Goal: Task Accomplishment & Management: Manage account settings

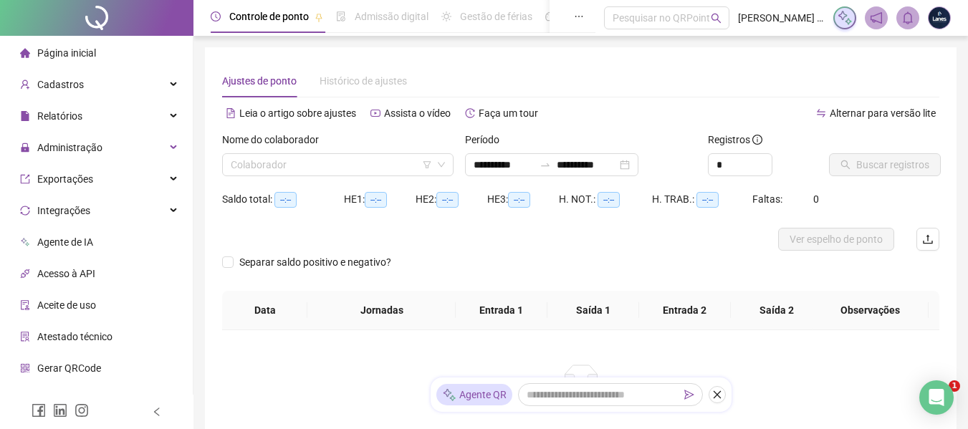
type input "**********"
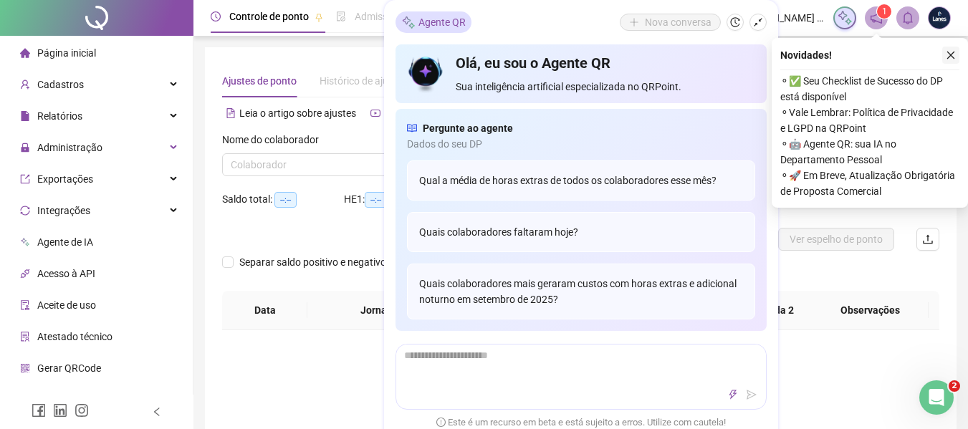
click at [953, 61] on button "button" at bounding box center [951, 55] width 17 height 17
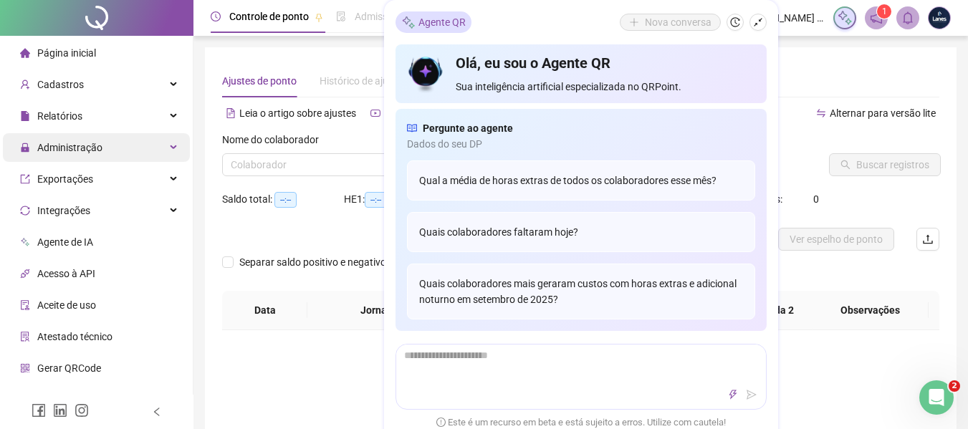
click at [75, 142] on span "Administração" at bounding box center [69, 147] width 65 height 11
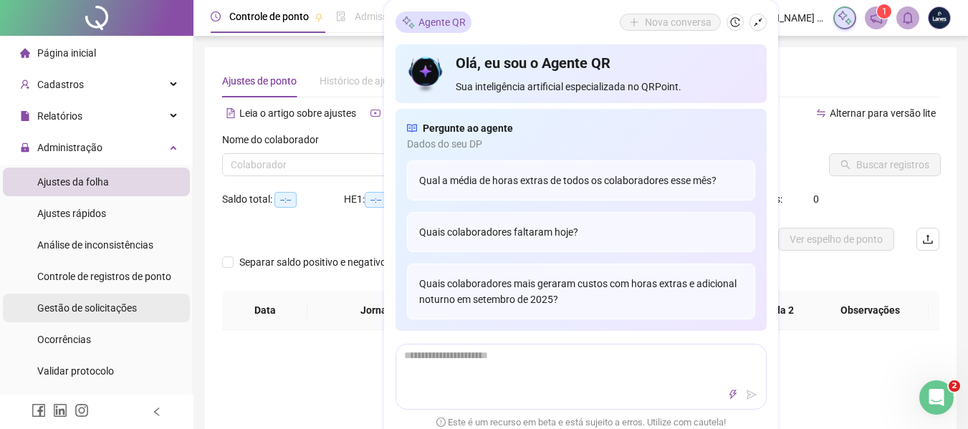
click at [83, 307] on span "Gestão de solicitações" at bounding box center [87, 308] width 100 height 11
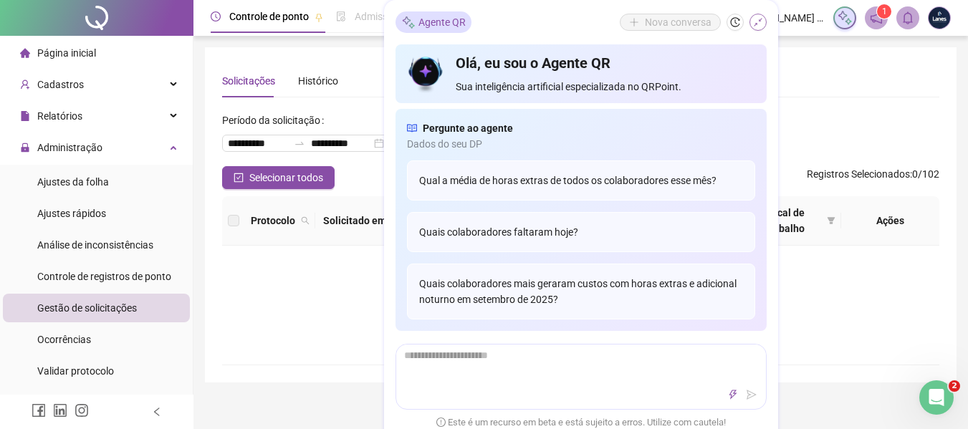
click at [757, 21] on icon "shrink" at bounding box center [758, 22] width 10 height 10
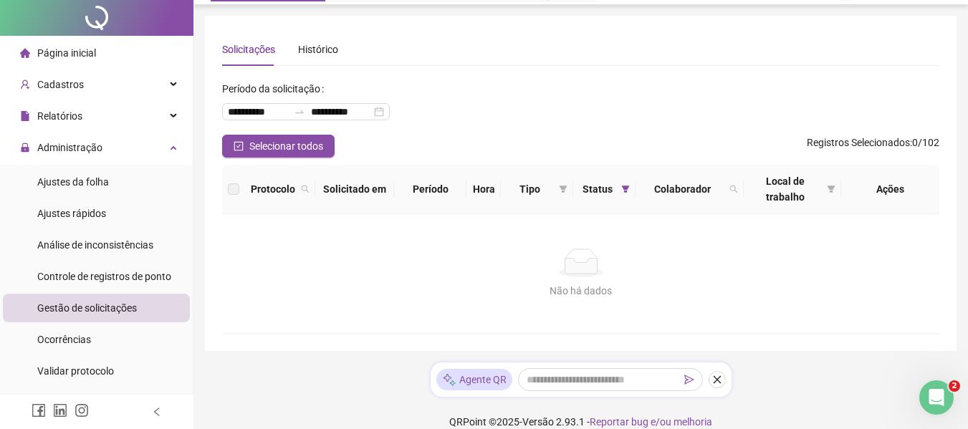
scroll to position [49, 0]
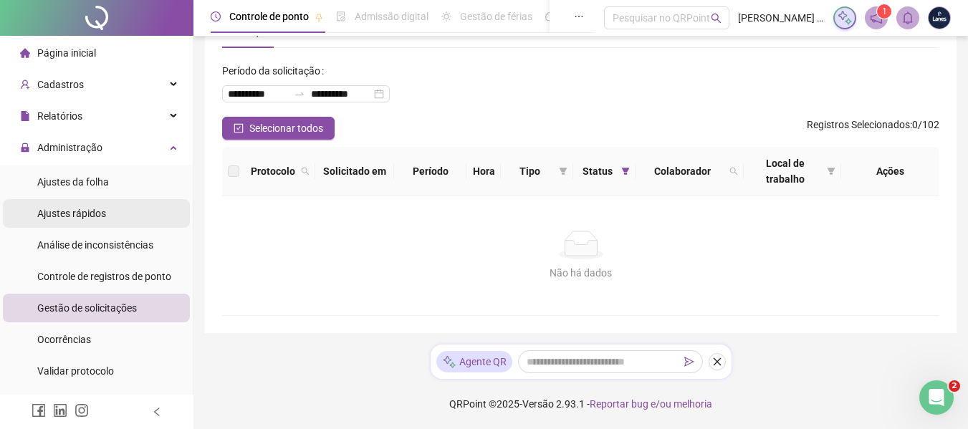
click at [94, 212] on span "Ajustes rápidos" at bounding box center [71, 213] width 69 height 11
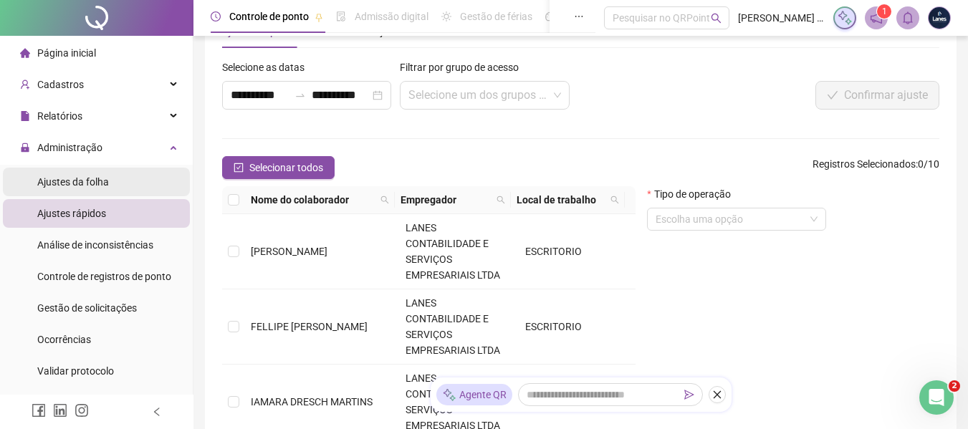
click at [101, 185] on span "Ajustes da folha" at bounding box center [73, 181] width 72 height 11
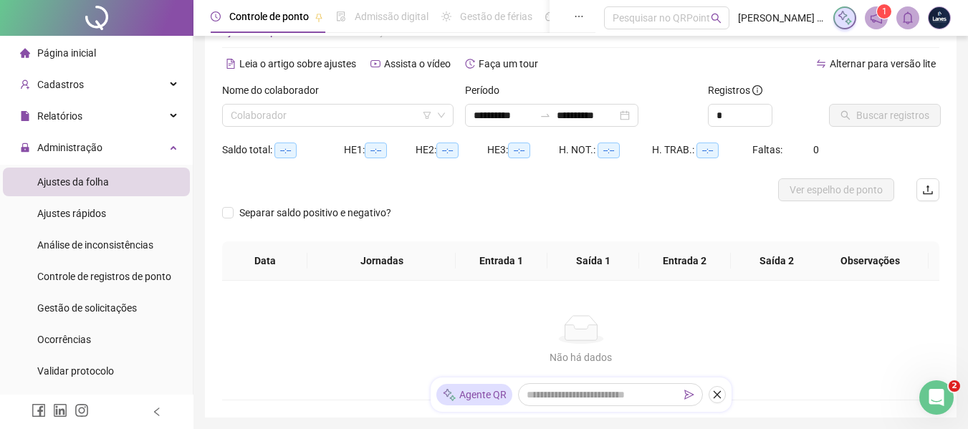
type input "**********"
click at [423, 118] on icon "filter" at bounding box center [427, 115] width 9 height 9
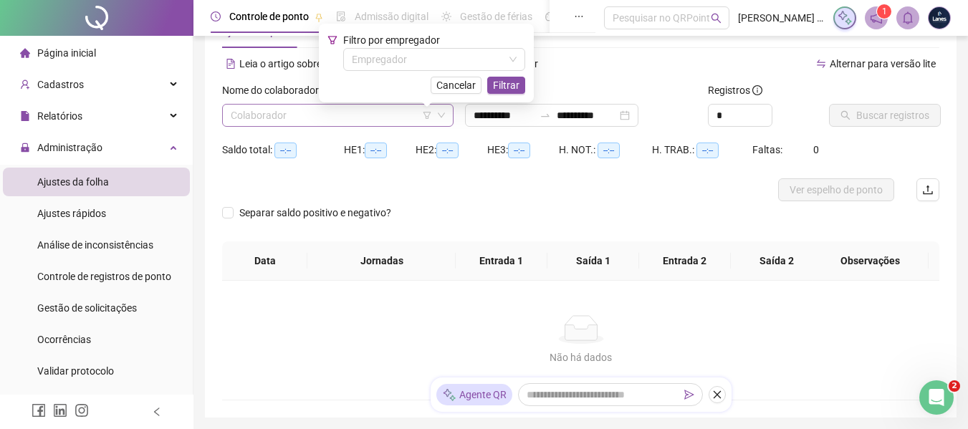
click at [402, 114] on input "search" at bounding box center [331, 116] width 201 height 22
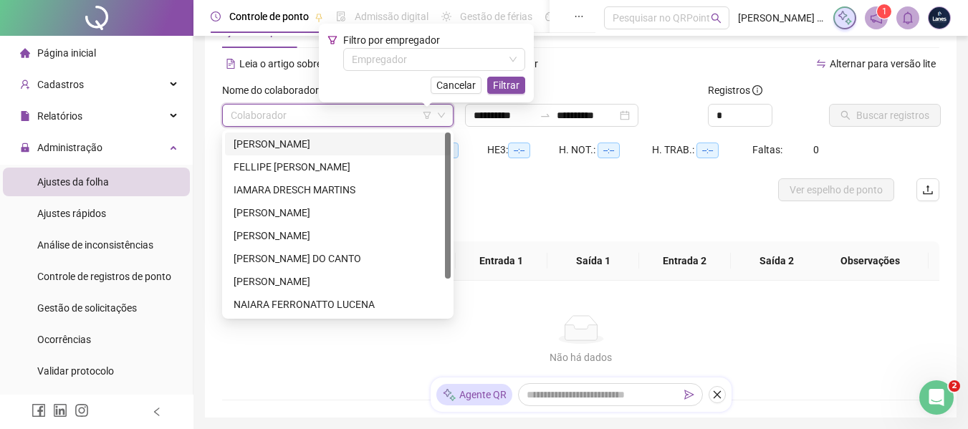
click at [374, 144] on div "[PERSON_NAME]" at bounding box center [338, 144] width 209 height 16
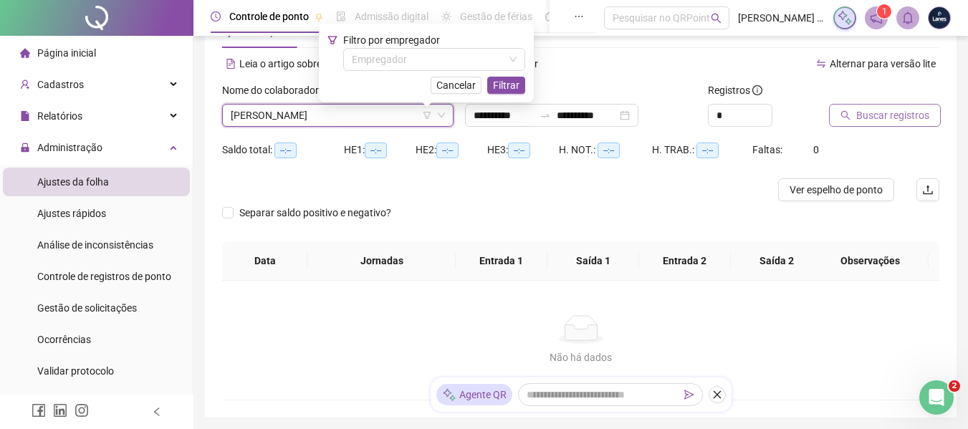
click at [903, 118] on span "Buscar registros" at bounding box center [893, 116] width 73 height 16
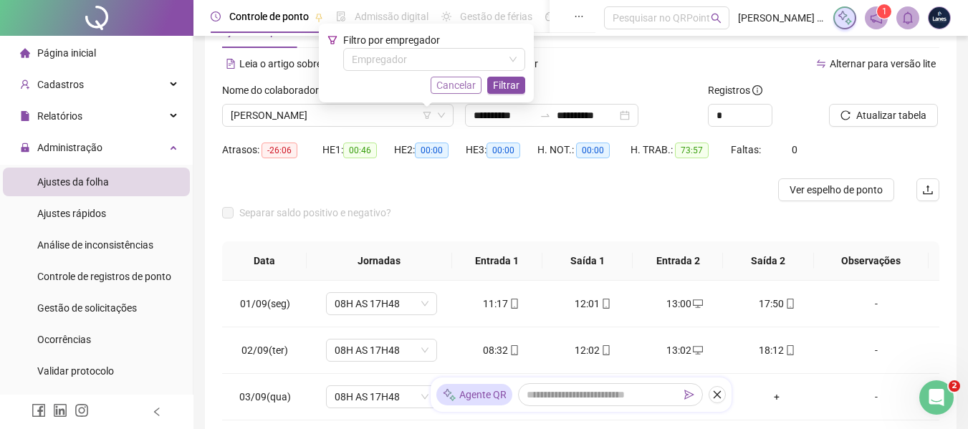
click at [479, 84] on button "Cancelar" at bounding box center [456, 85] width 51 height 17
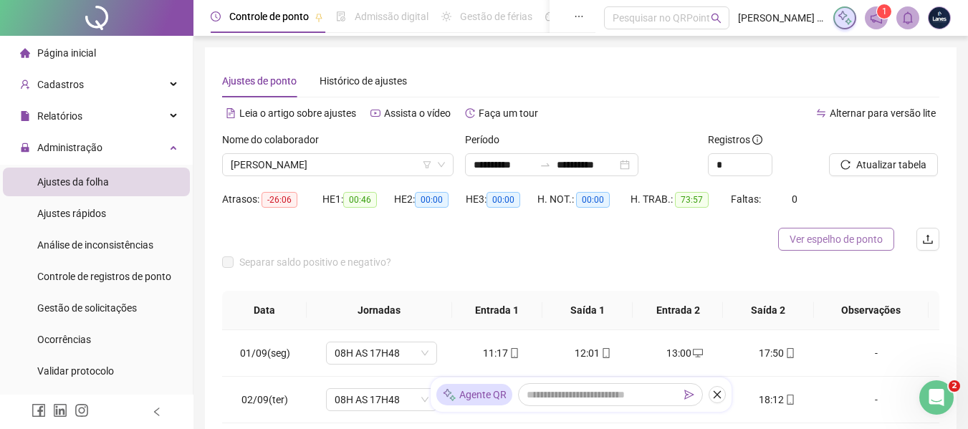
click at [880, 240] on span "Ver espelho de ponto" at bounding box center [836, 240] width 93 height 16
click at [375, 171] on span "[PERSON_NAME]" at bounding box center [338, 165] width 214 height 22
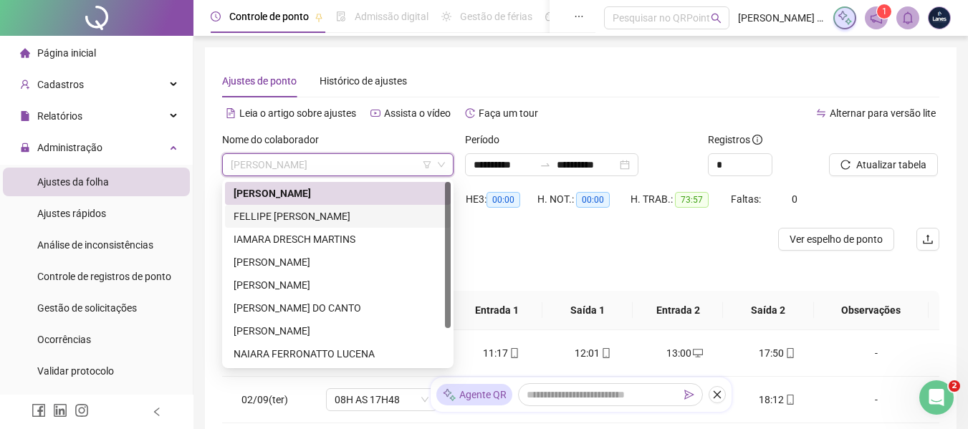
click at [314, 210] on div "FELLIPE [PERSON_NAME]" at bounding box center [338, 217] width 209 height 16
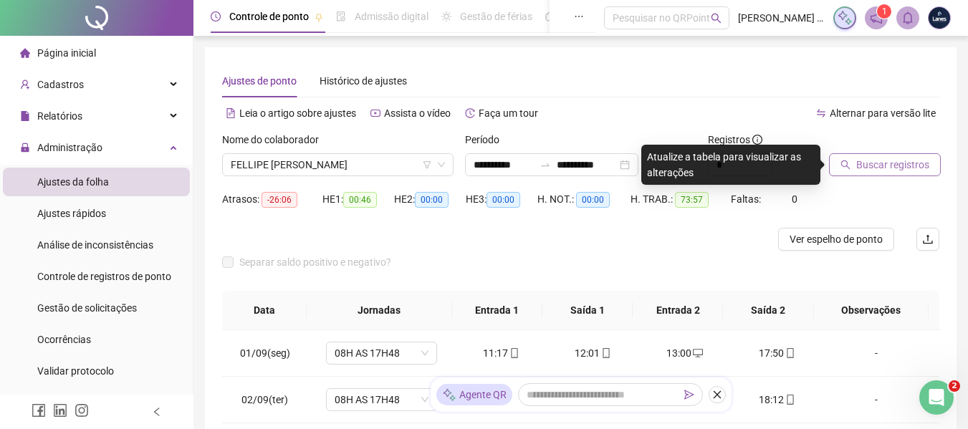
click at [913, 169] on span "Buscar registros" at bounding box center [893, 165] width 73 height 16
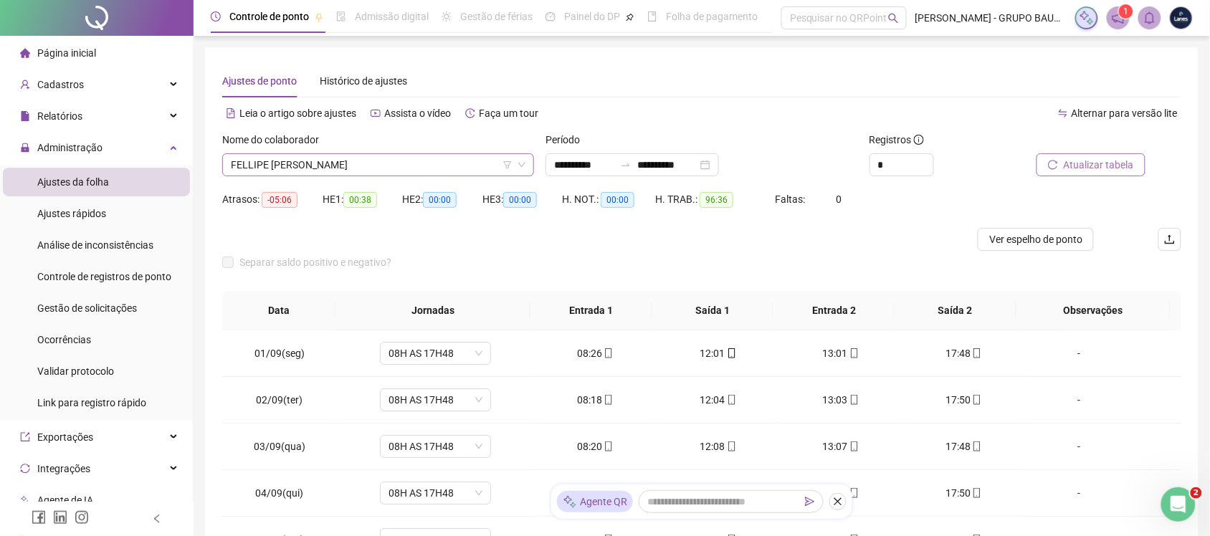
click at [452, 163] on span "FELLIPE [PERSON_NAME]" at bounding box center [378, 165] width 295 height 22
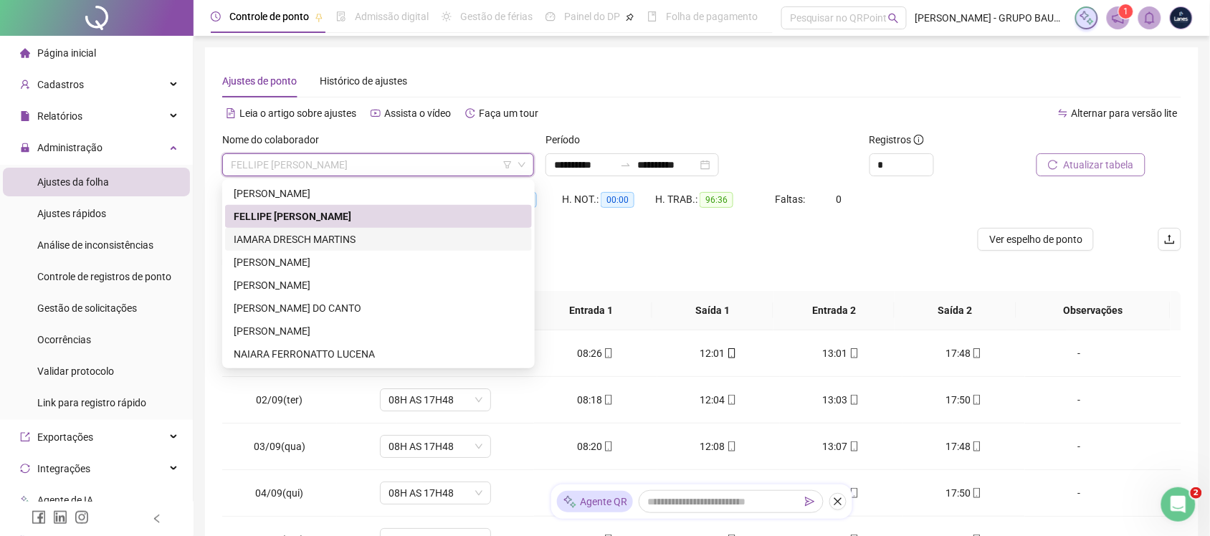
click at [346, 238] on div "IAMARA DRESCH MARTINS" at bounding box center [379, 240] width 290 height 16
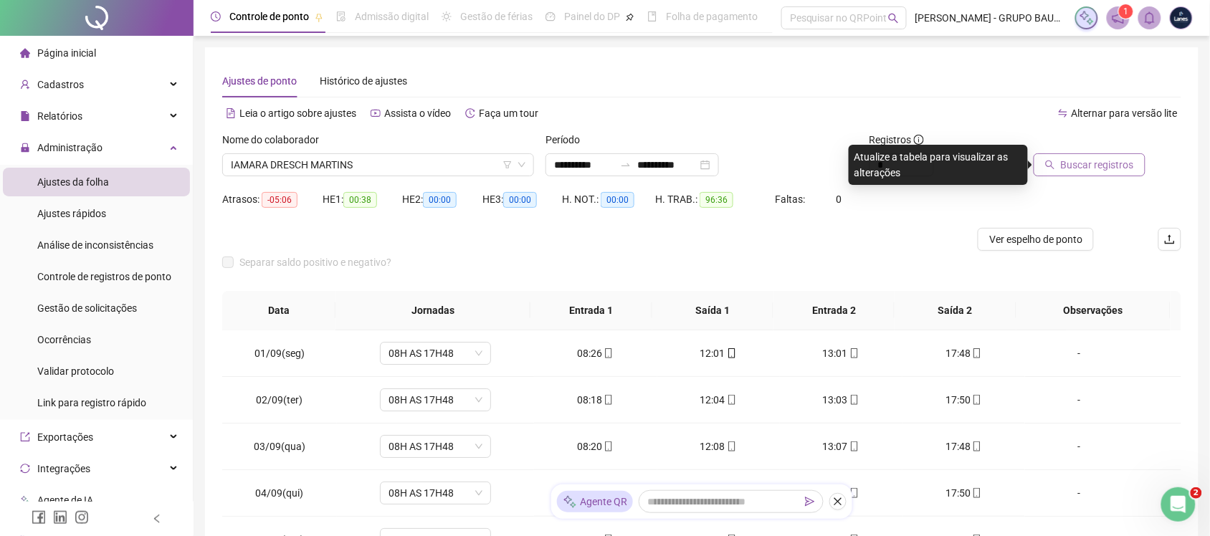
click at [978, 167] on span "Buscar registros" at bounding box center [1097, 165] width 73 height 16
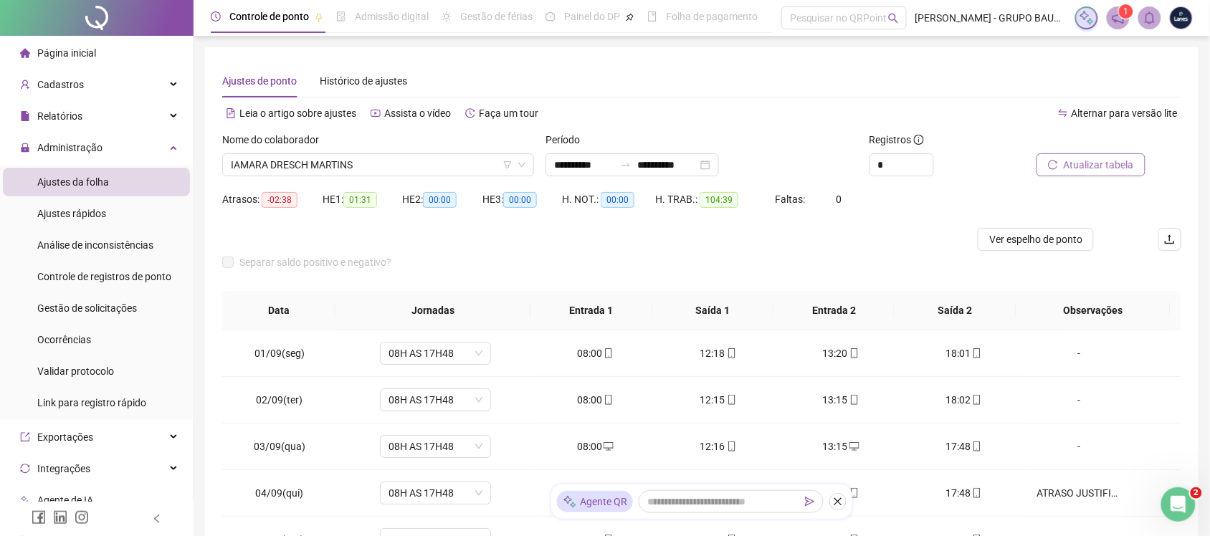
click at [436, 178] on div "Nome do colaborador IAMARA [PERSON_NAME]" at bounding box center [377, 160] width 323 height 56
click at [370, 151] on div "Nome do colaborador" at bounding box center [378, 143] width 312 height 22
click at [355, 163] on span "IAMARA DRESCH MARTINS" at bounding box center [378, 165] width 295 height 22
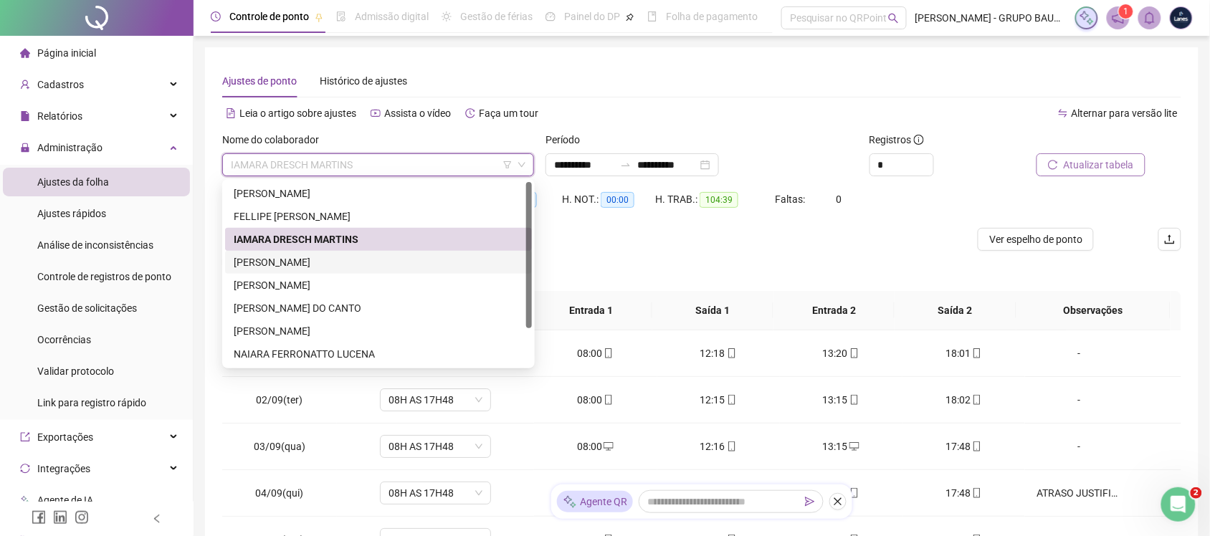
click at [285, 263] on div "[PERSON_NAME]" at bounding box center [379, 262] width 290 height 16
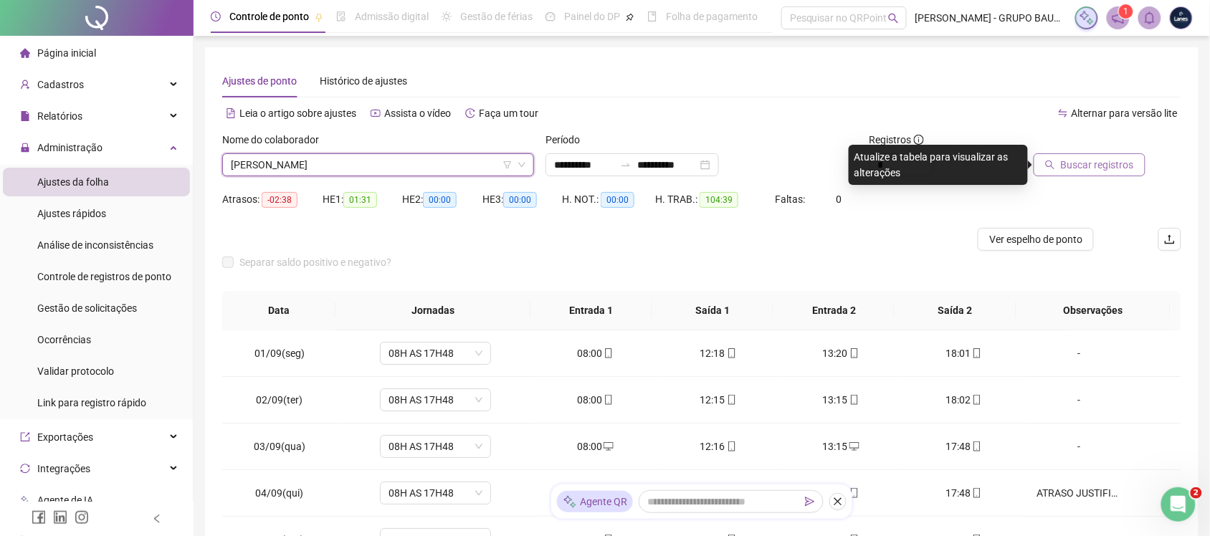
click at [978, 162] on span "Buscar registros" at bounding box center [1097, 165] width 73 height 16
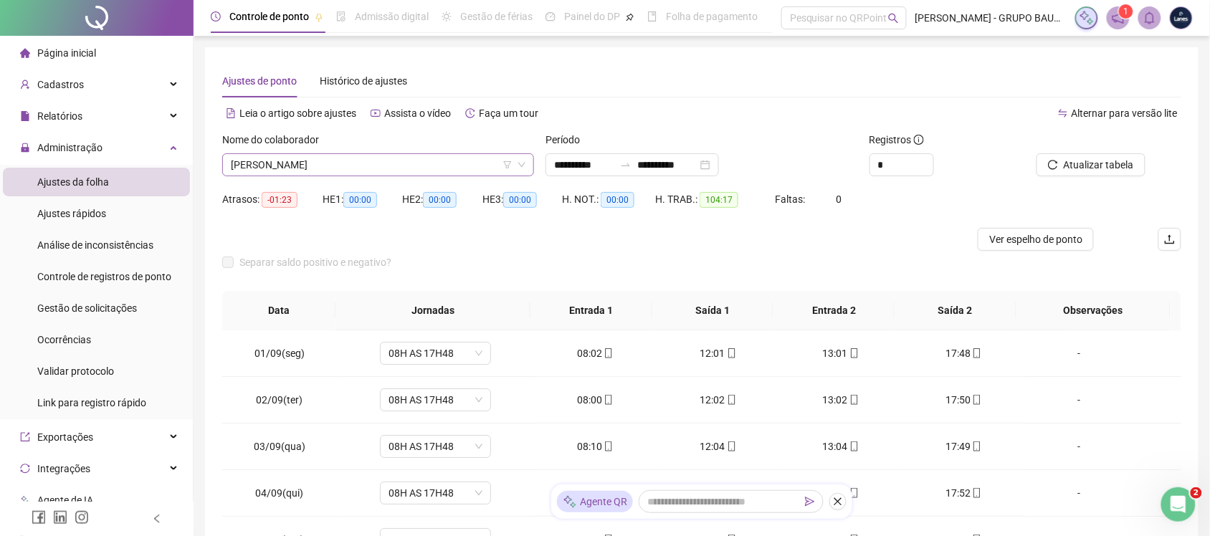
click at [356, 170] on span "[PERSON_NAME]" at bounding box center [378, 165] width 295 height 22
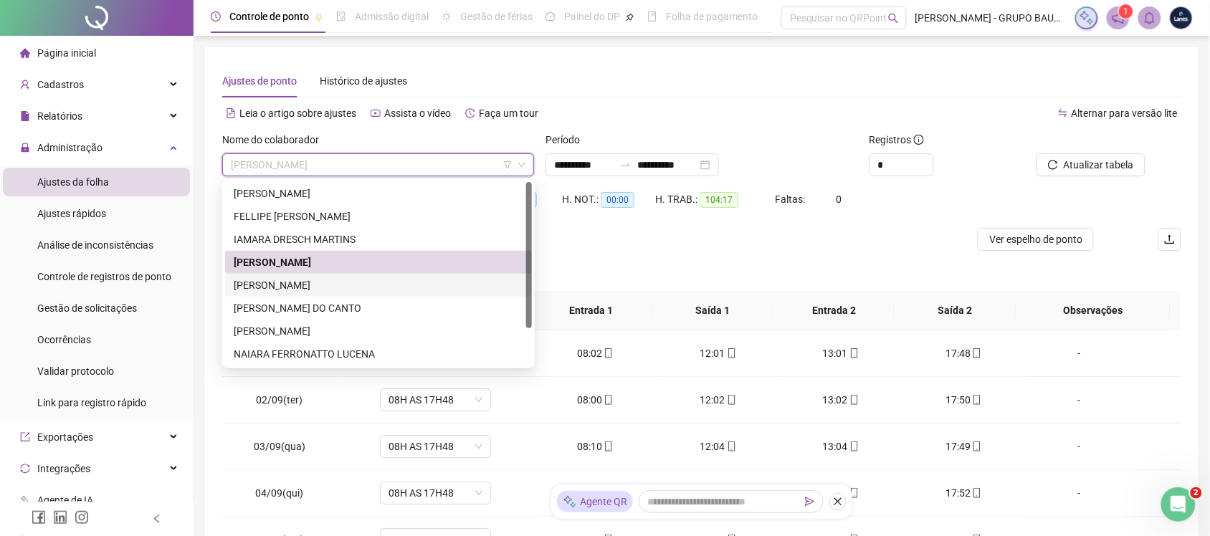
click at [280, 283] on div "[PERSON_NAME]" at bounding box center [379, 285] width 290 height 16
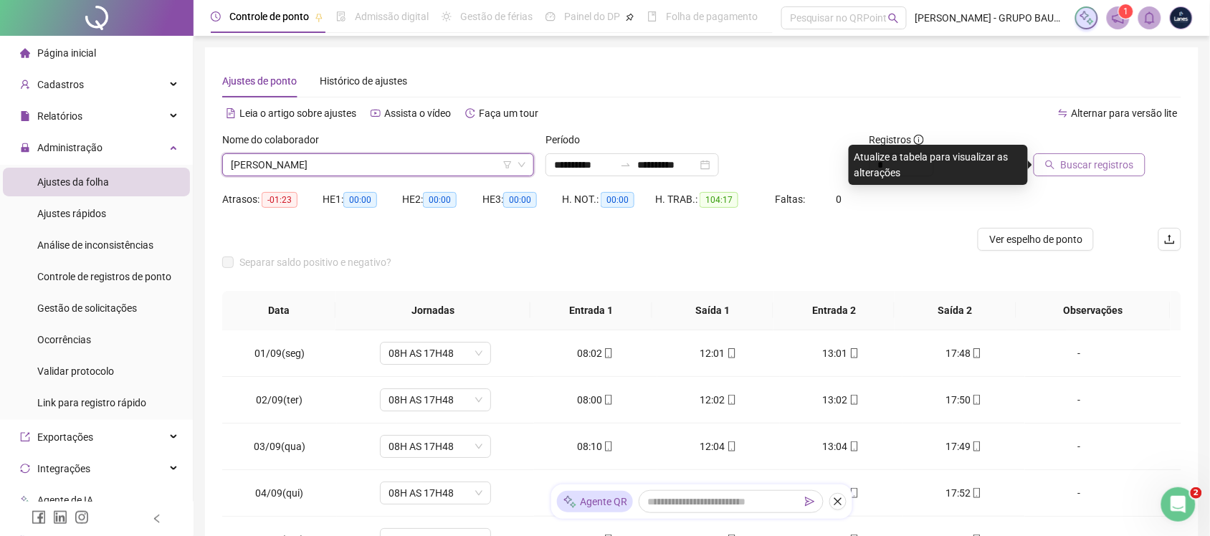
click at [978, 169] on span "Buscar registros" at bounding box center [1097, 165] width 73 height 16
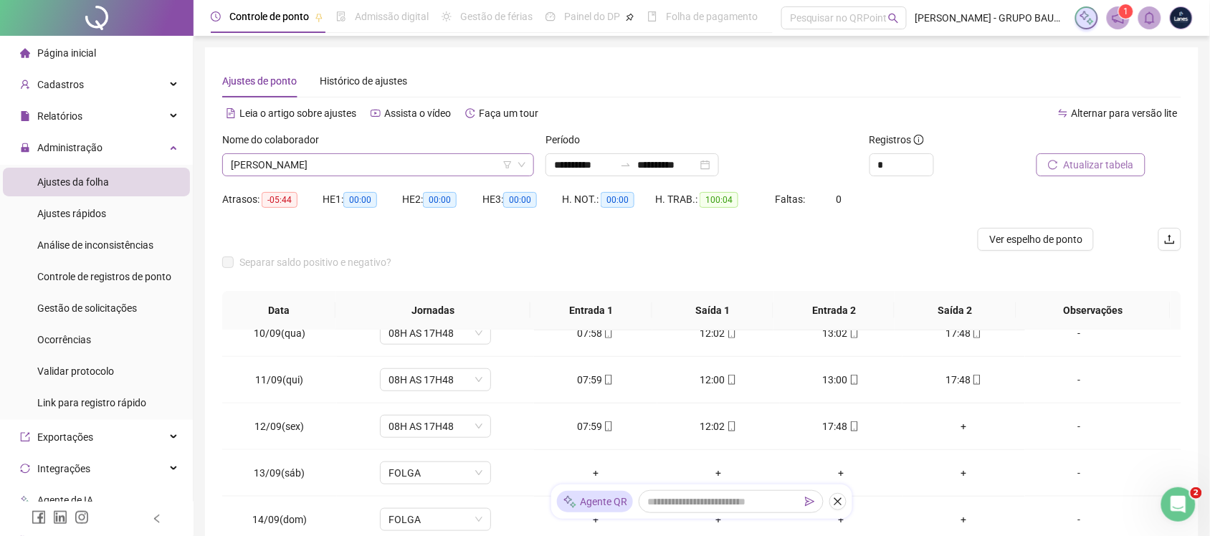
click at [392, 167] on span "[PERSON_NAME]" at bounding box center [378, 165] width 295 height 22
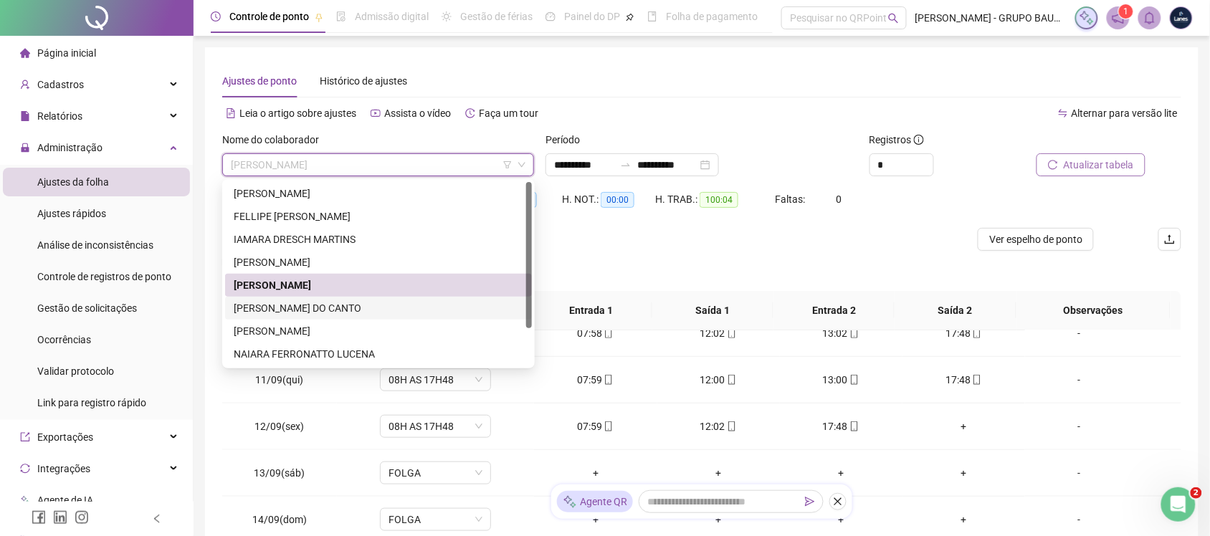
click at [306, 302] on div "[PERSON_NAME] DO CANTO" at bounding box center [379, 308] width 290 height 16
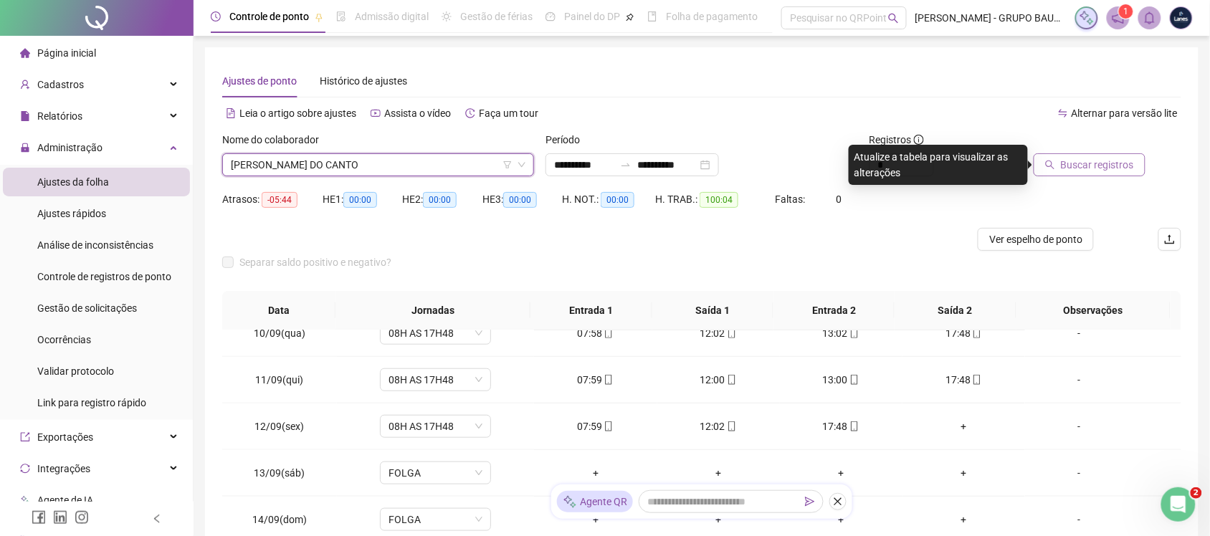
click at [978, 162] on span "Buscar registros" at bounding box center [1097, 165] width 73 height 16
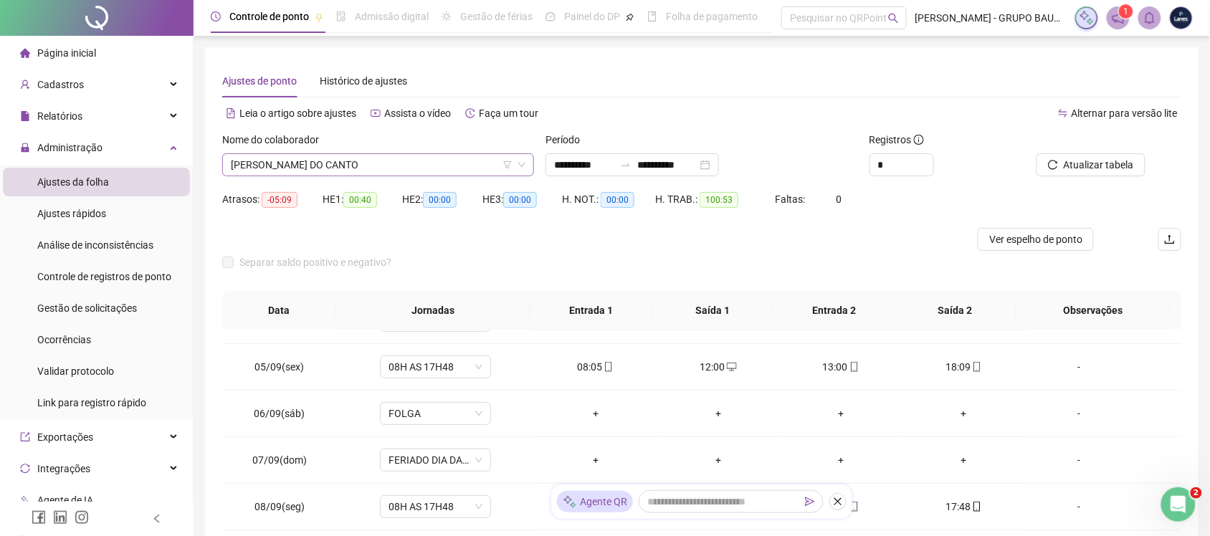
click at [456, 166] on span "[PERSON_NAME] DO CANTO" at bounding box center [378, 165] width 295 height 22
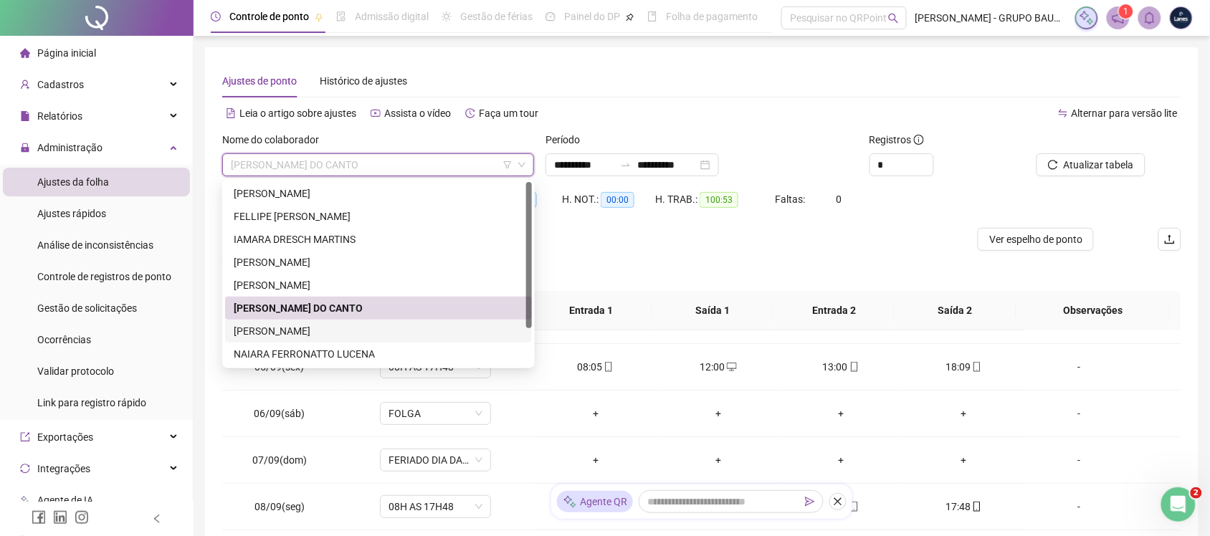
click at [328, 335] on div "[PERSON_NAME]" at bounding box center [379, 331] width 290 height 16
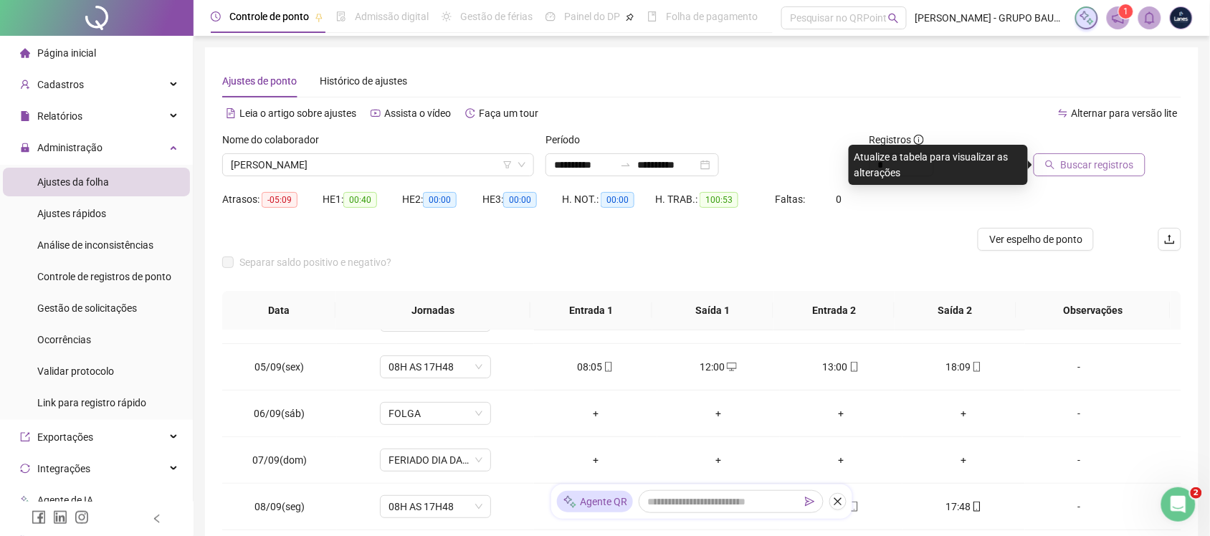
click at [978, 155] on button "Buscar registros" at bounding box center [1090, 164] width 112 height 23
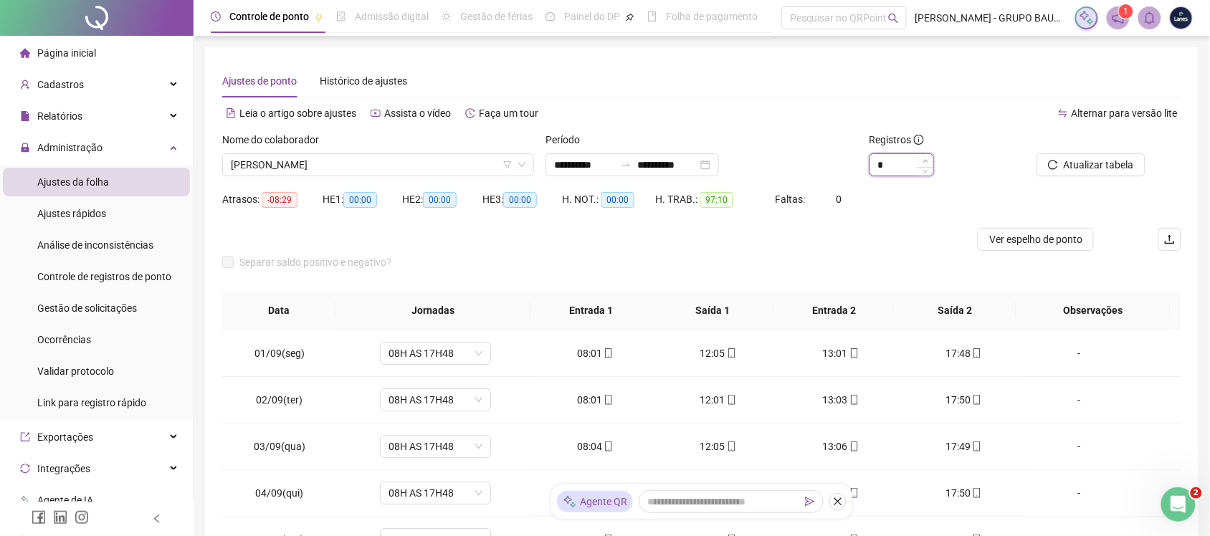
click at [925, 160] on icon "up" at bounding box center [925, 160] width 5 height 5
type input "*"
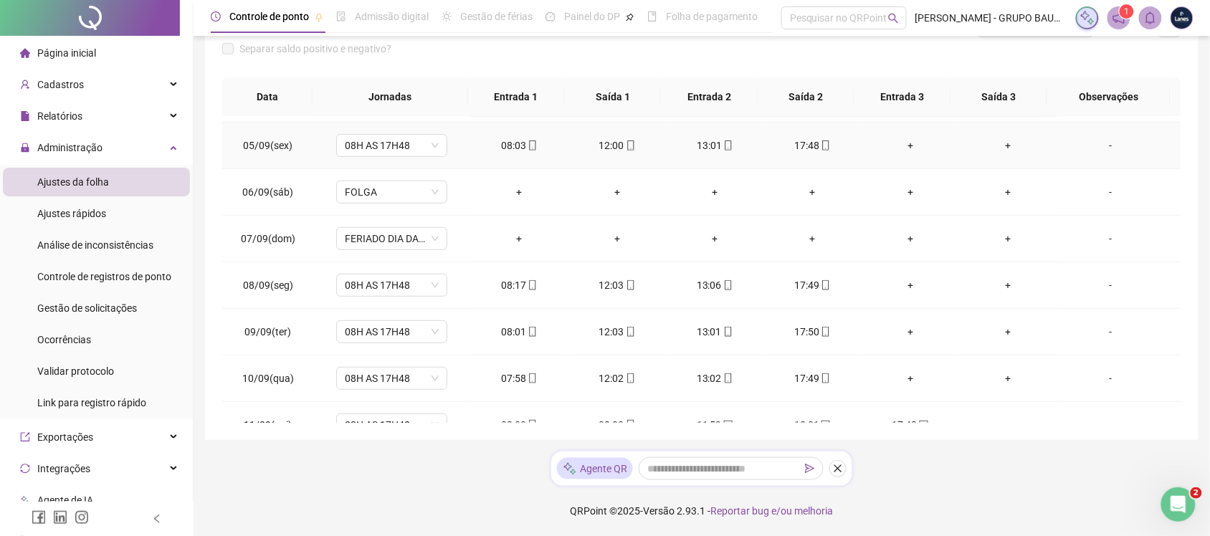
scroll to position [269, 0]
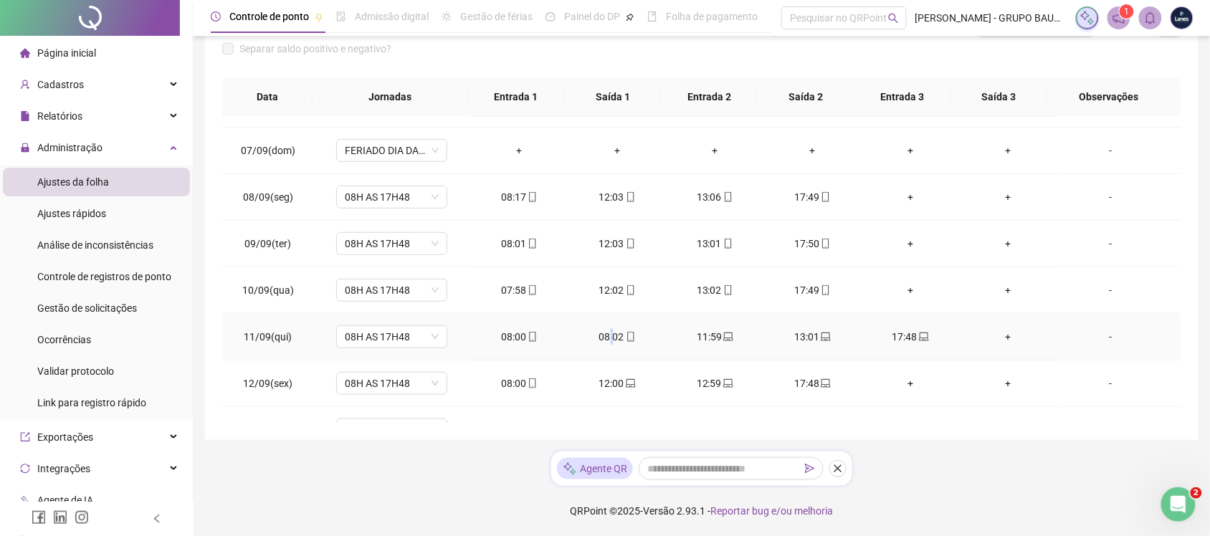
click at [608, 333] on div "08:02" at bounding box center [617, 337] width 75 height 16
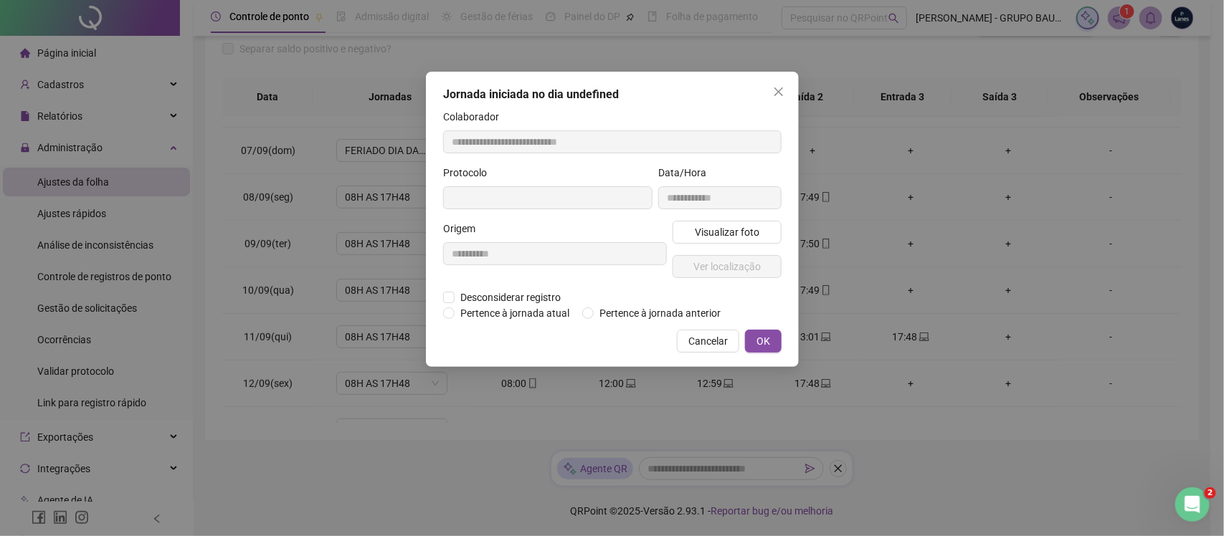
type input "**********"
click at [508, 299] on span "Desconsiderar registro" at bounding box center [510, 299] width 112 height 16
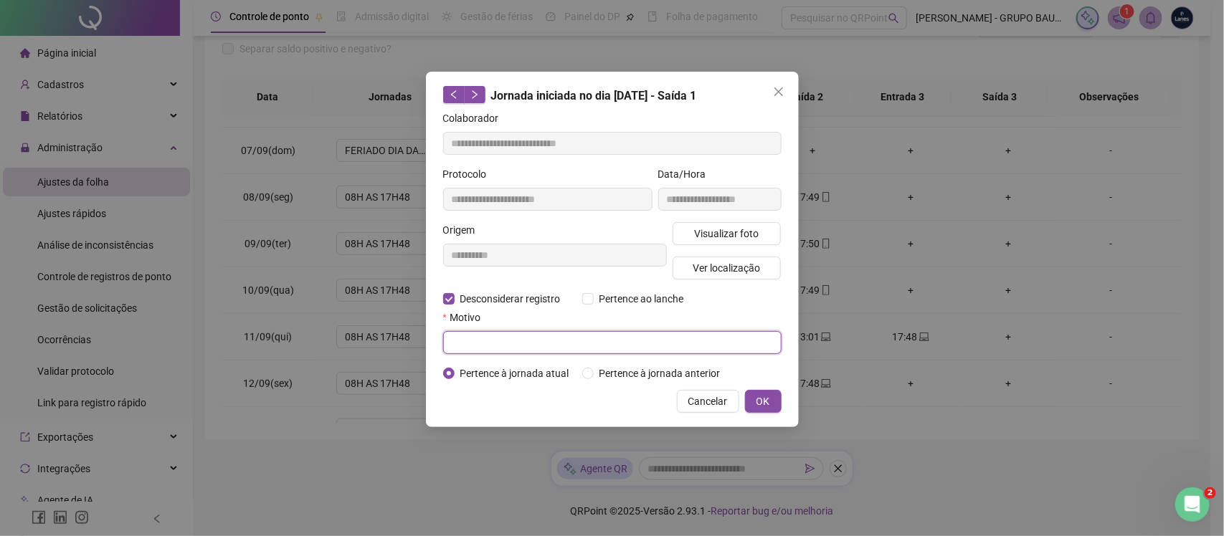
click at [507, 345] on input "text" at bounding box center [612, 342] width 338 height 23
type input "**********"
click at [757, 405] on span "OK" at bounding box center [763, 402] width 14 height 16
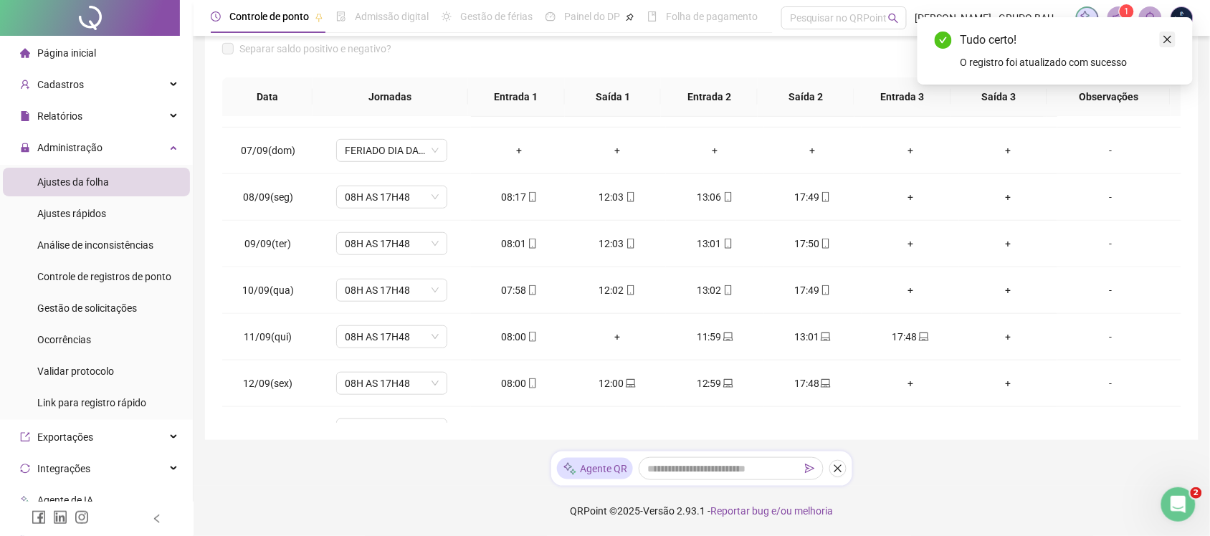
click at [978, 41] on icon "close" at bounding box center [1168, 39] width 10 height 10
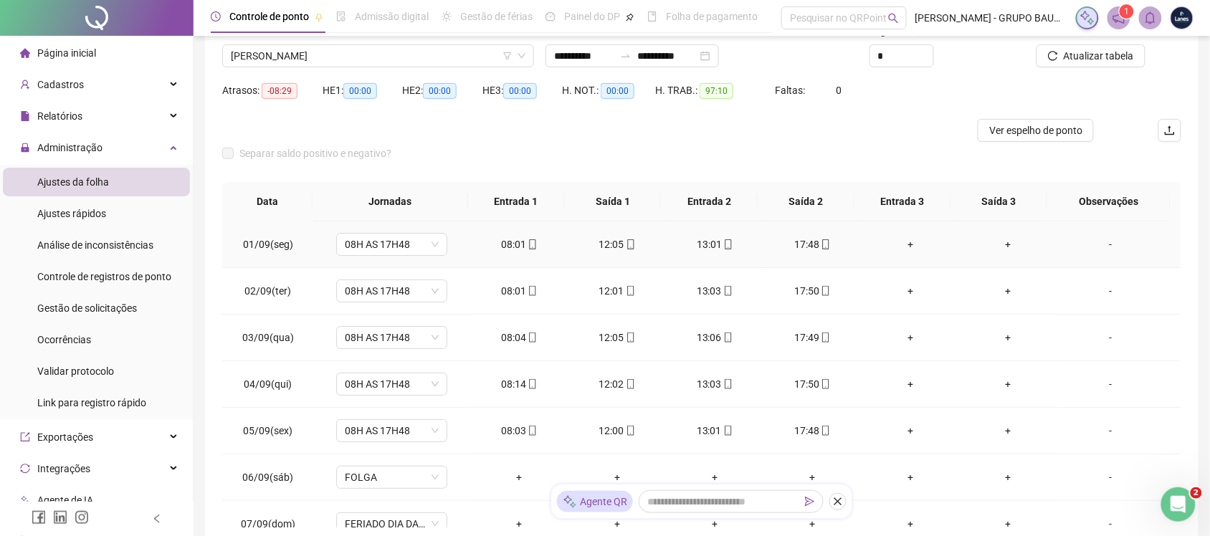
scroll to position [0, 0]
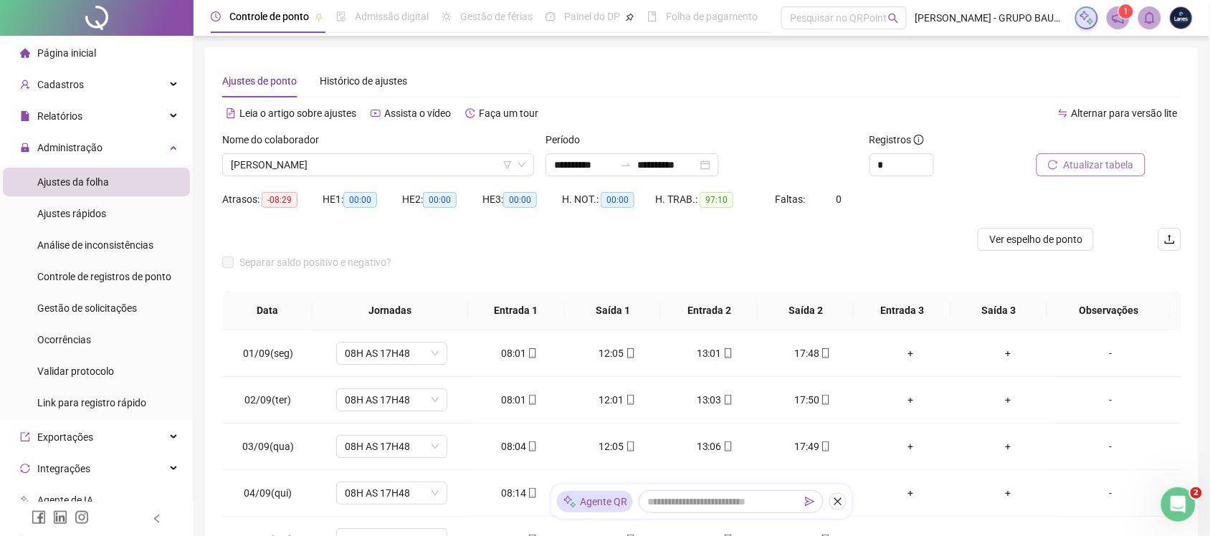
click at [978, 160] on span "Atualizar tabela" at bounding box center [1099, 165] width 70 height 16
click at [442, 163] on span "[PERSON_NAME]" at bounding box center [378, 165] width 295 height 22
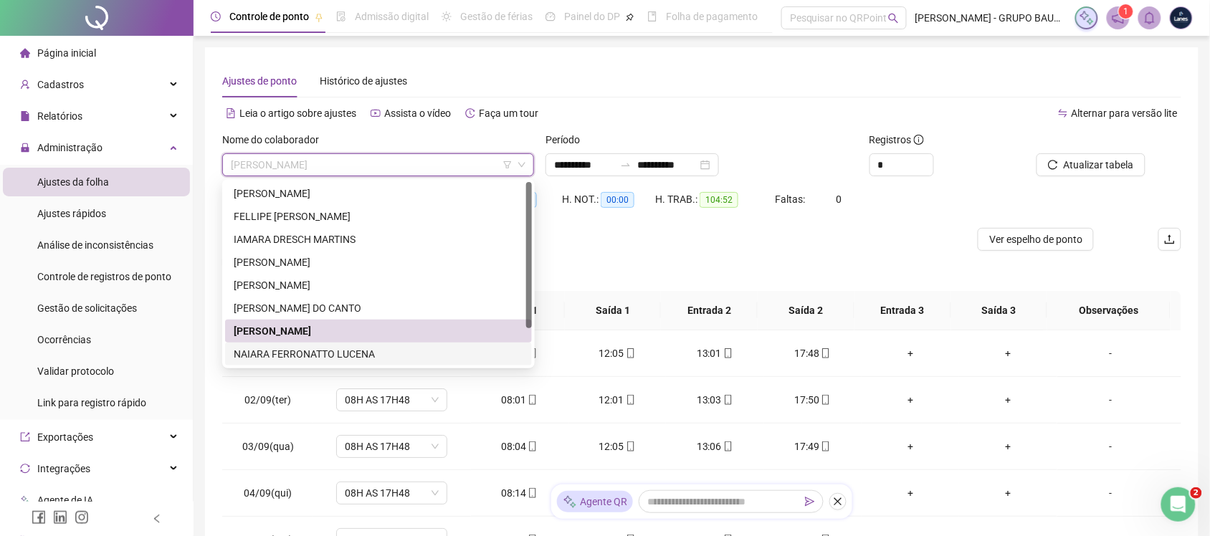
click at [296, 348] on div "NAIARA FERRONATTO LUCENA" at bounding box center [379, 354] width 290 height 16
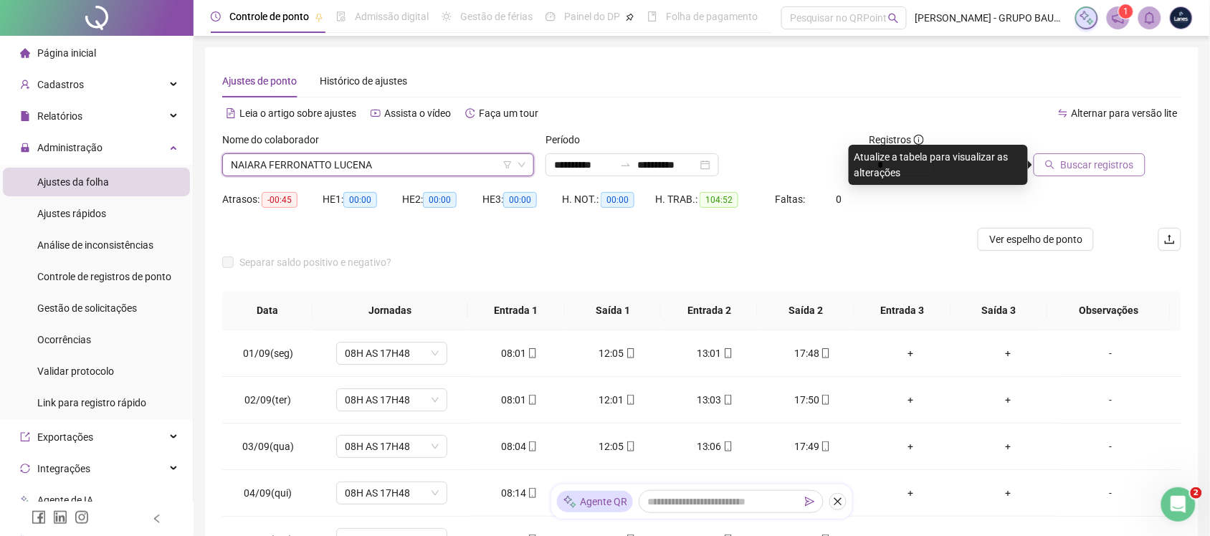
click at [978, 165] on span "Buscar registros" at bounding box center [1097, 165] width 73 height 16
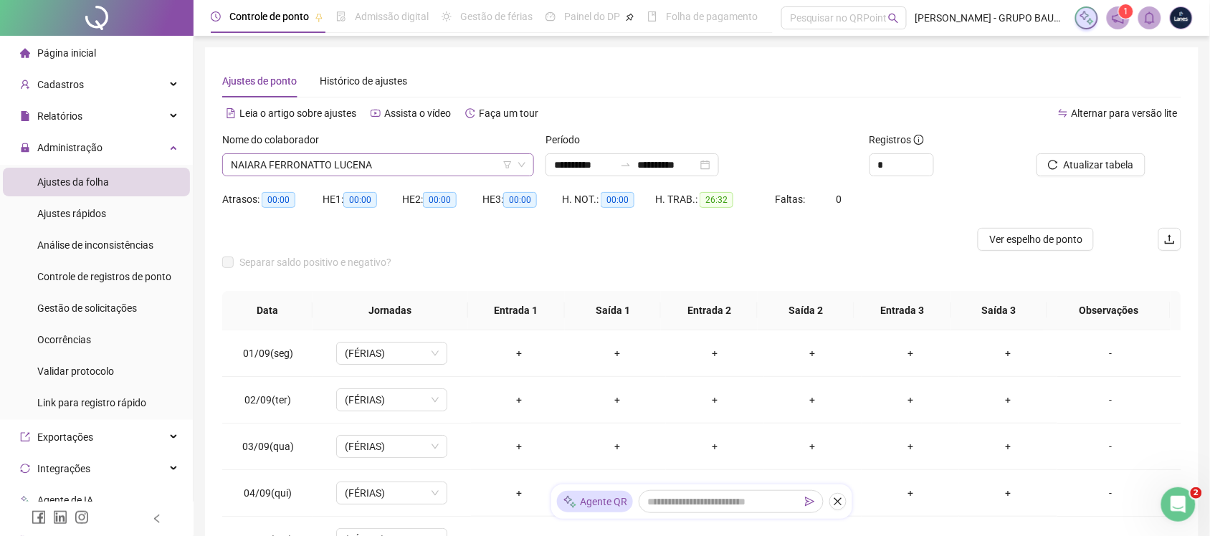
click at [441, 158] on span "NAIARA FERRONATTO LUCENA" at bounding box center [378, 165] width 295 height 22
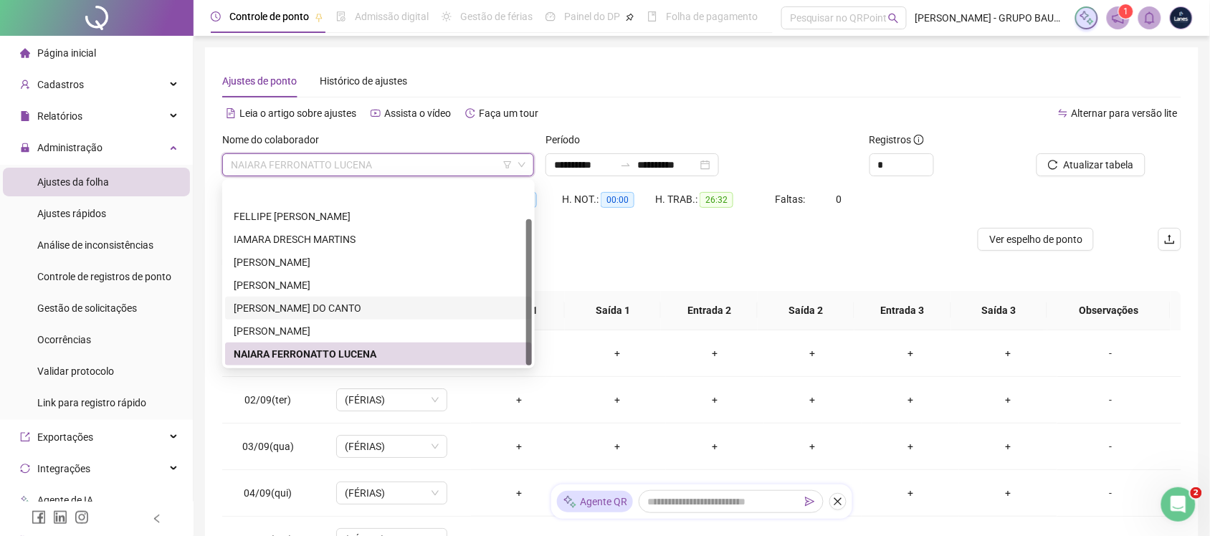
scroll to position [45, 0]
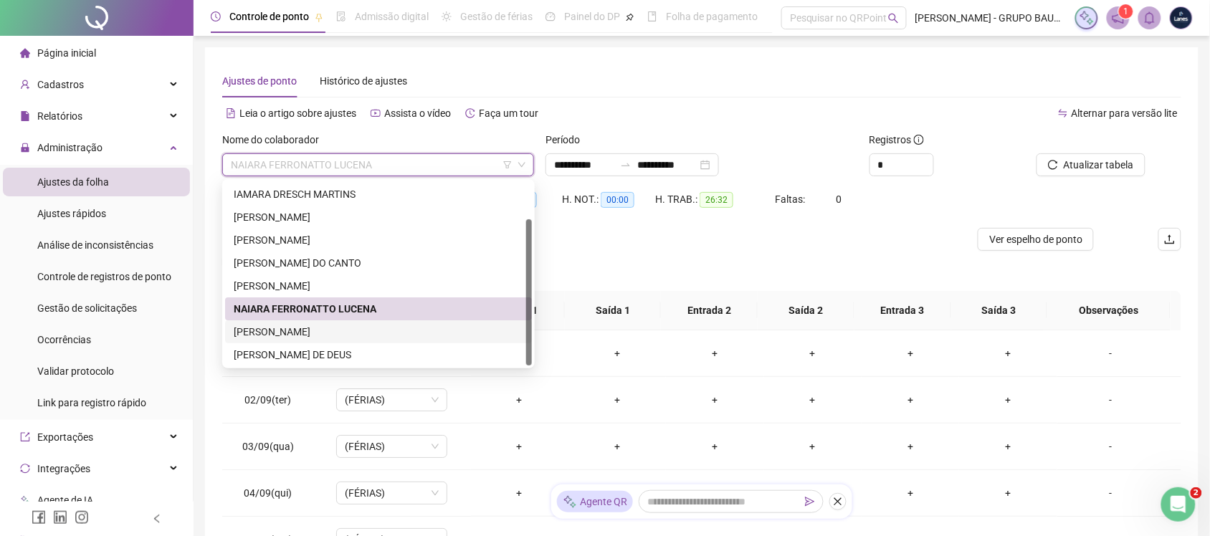
click at [331, 335] on div "[PERSON_NAME]" at bounding box center [379, 332] width 290 height 16
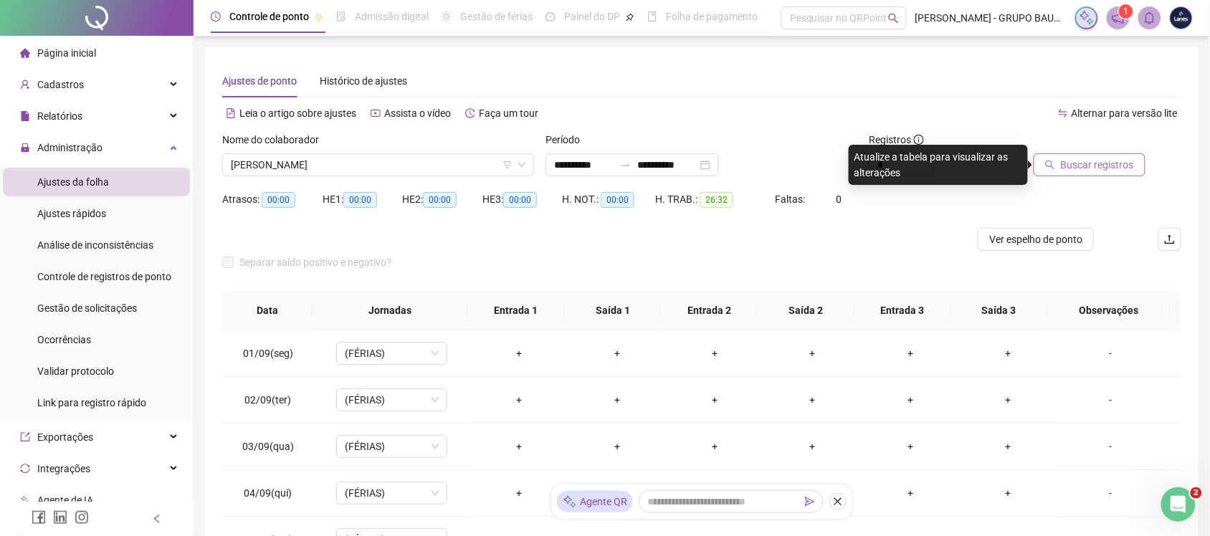
click at [978, 166] on span "Buscar registros" at bounding box center [1097, 165] width 73 height 16
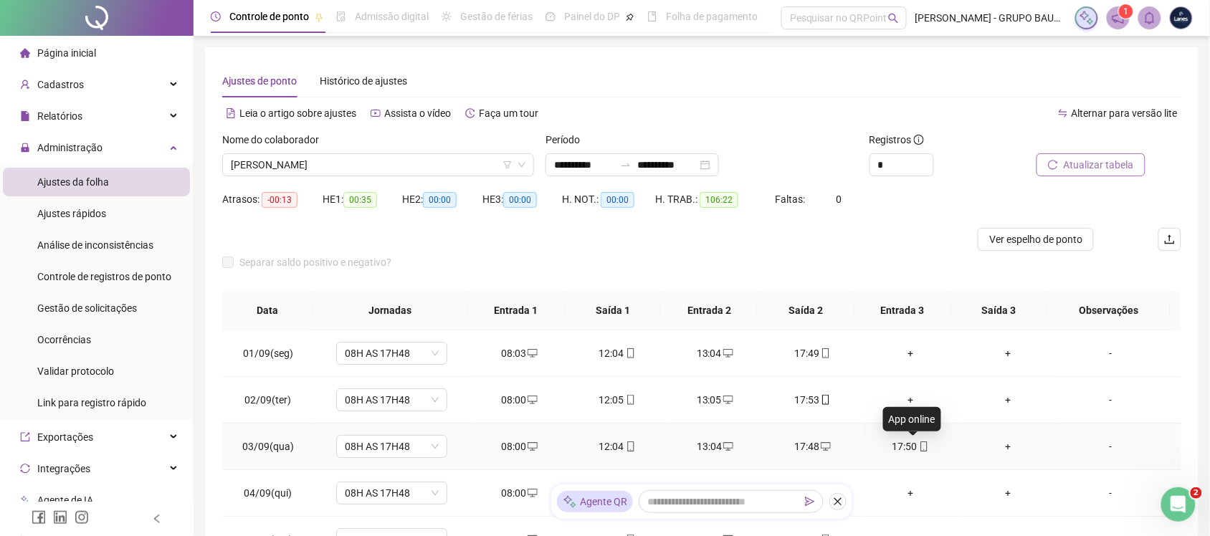
click at [918, 429] on span "mobile" at bounding box center [923, 447] width 11 height 10
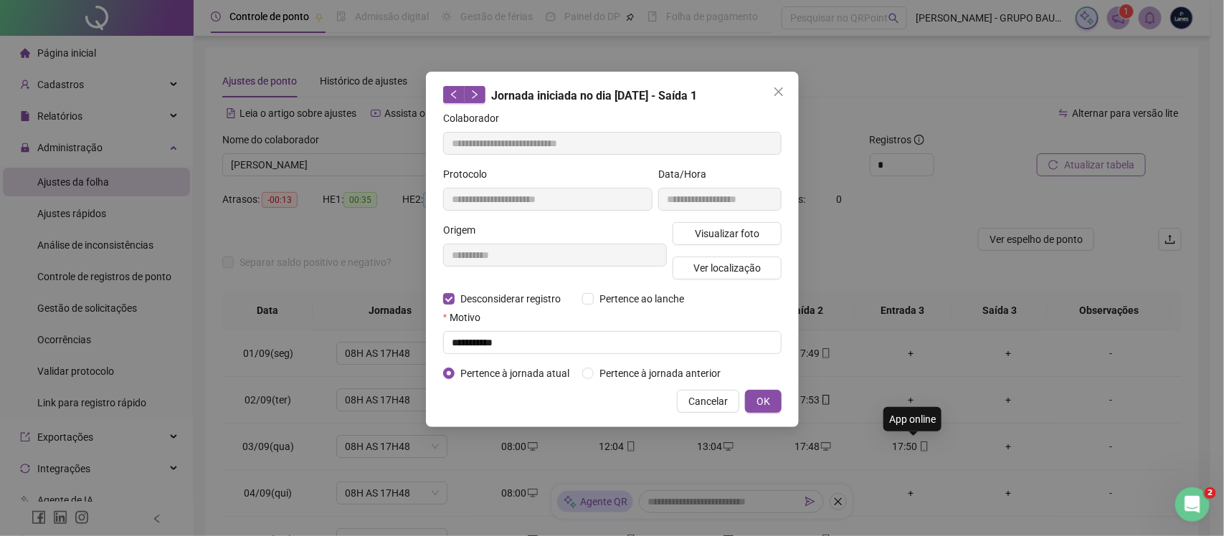
type input "**********"
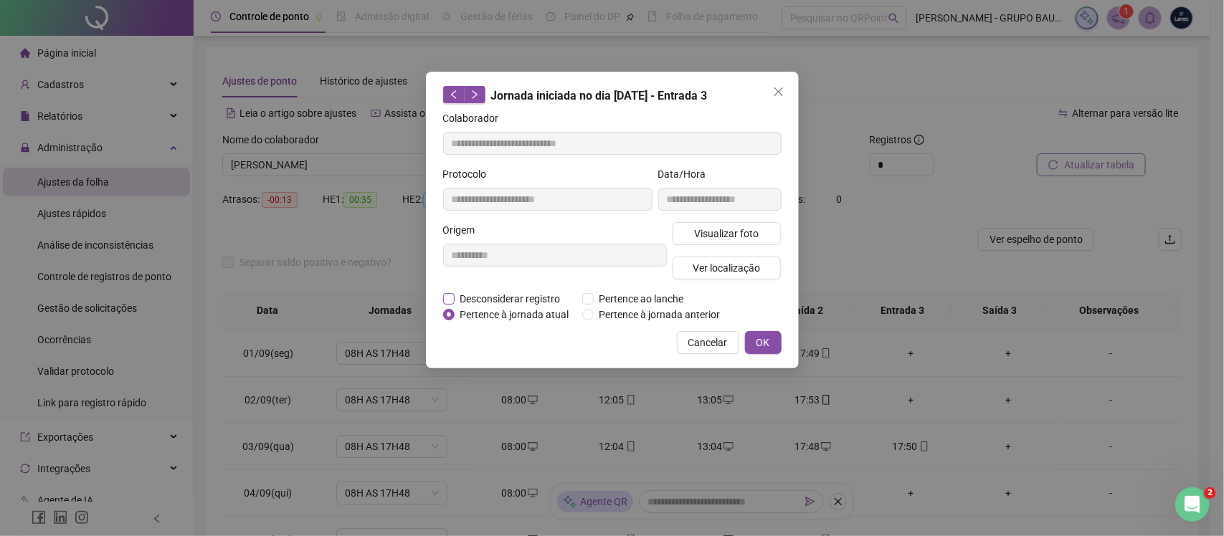
click at [552, 300] on span "Desconsiderar registro" at bounding box center [510, 299] width 112 height 16
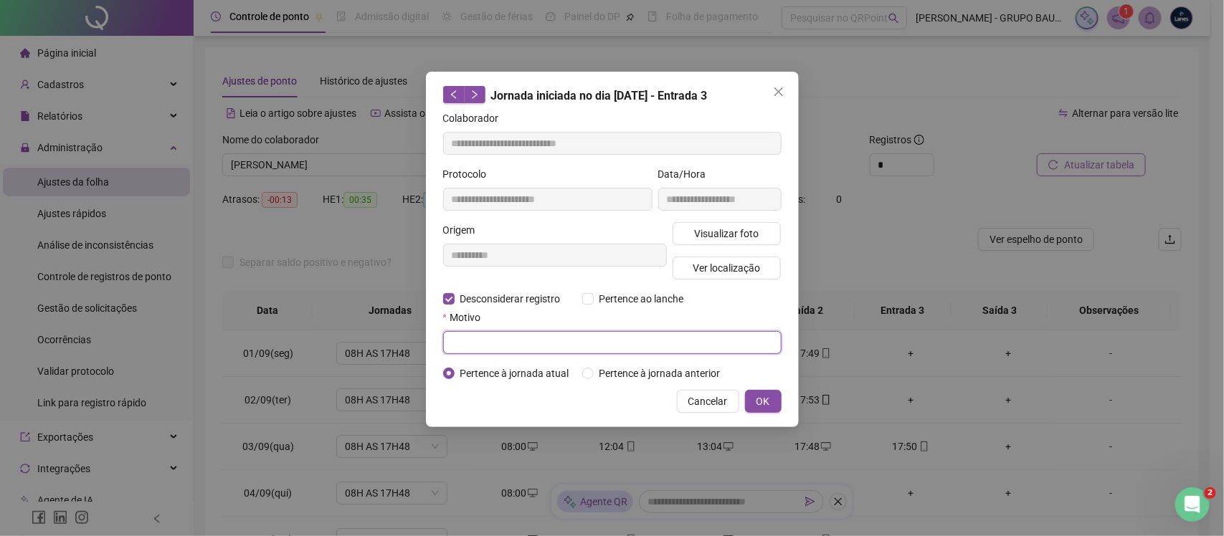
click at [531, 338] on input "text" at bounding box center [612, 342] width 338 height 23
type input "**********"
click at [753, 393] on button "OK" at bounding box center [763, 401] width 37 height 23
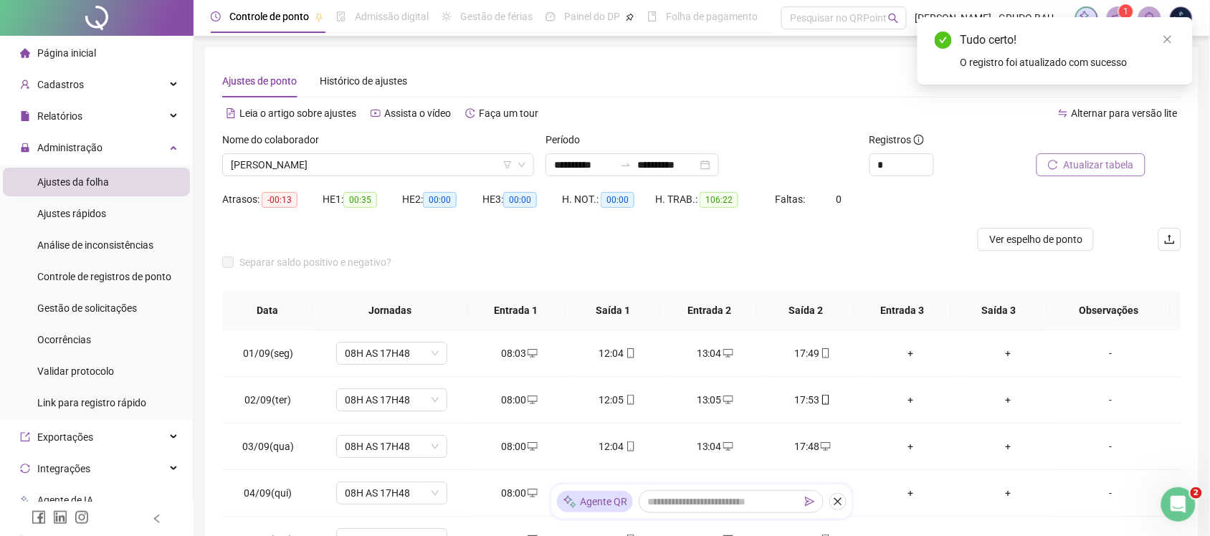
click at [978, 158] on span "Atualizar tabela" at bounding box center [1099, 165] width 70 height 16
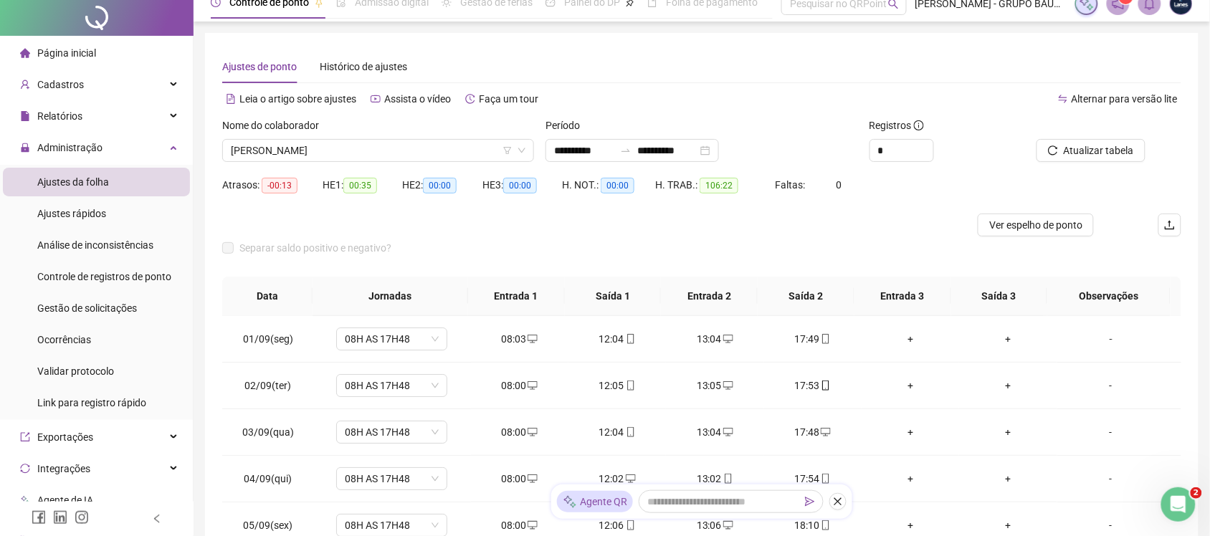
scroll to position [0, 0]
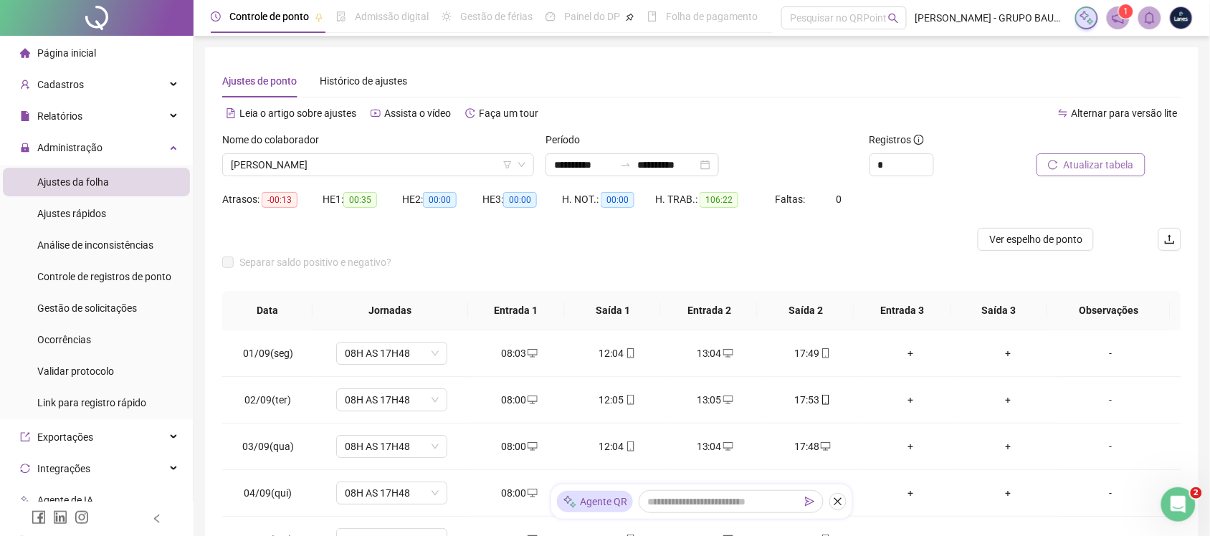
click at [978, 163] on span "Atualizar tabela" at bounding box center [1099, 165] width 70 height 16
click at [405, 162] on span "[PERSON_NAME]" at bounding box center [378, 165] width 295 height 22
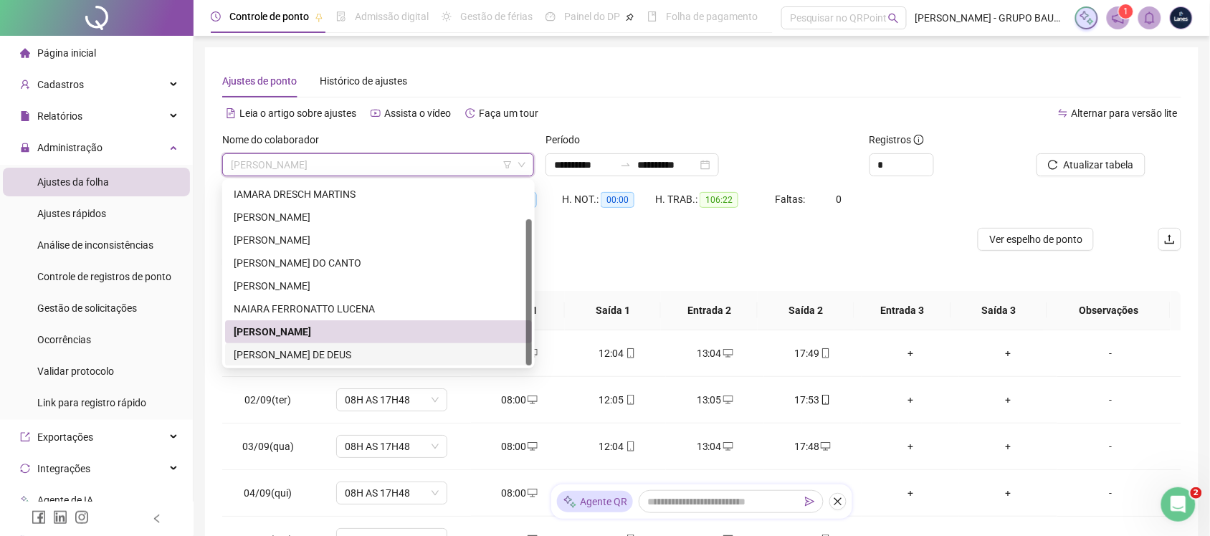
click at [323, 351] on div "[PERSON_NAME] DE DEUS" at bounding box center [379, 355] width 290 height 16
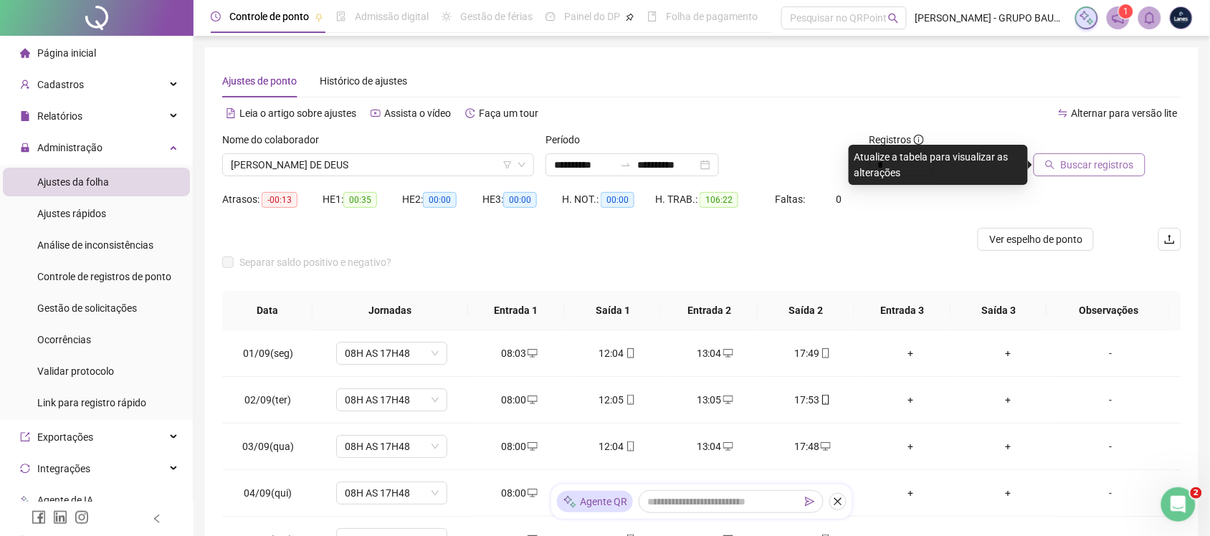
click at [978, 163] on span "Buscar registros" at bounding box center [1097, 165] width 73 height 16
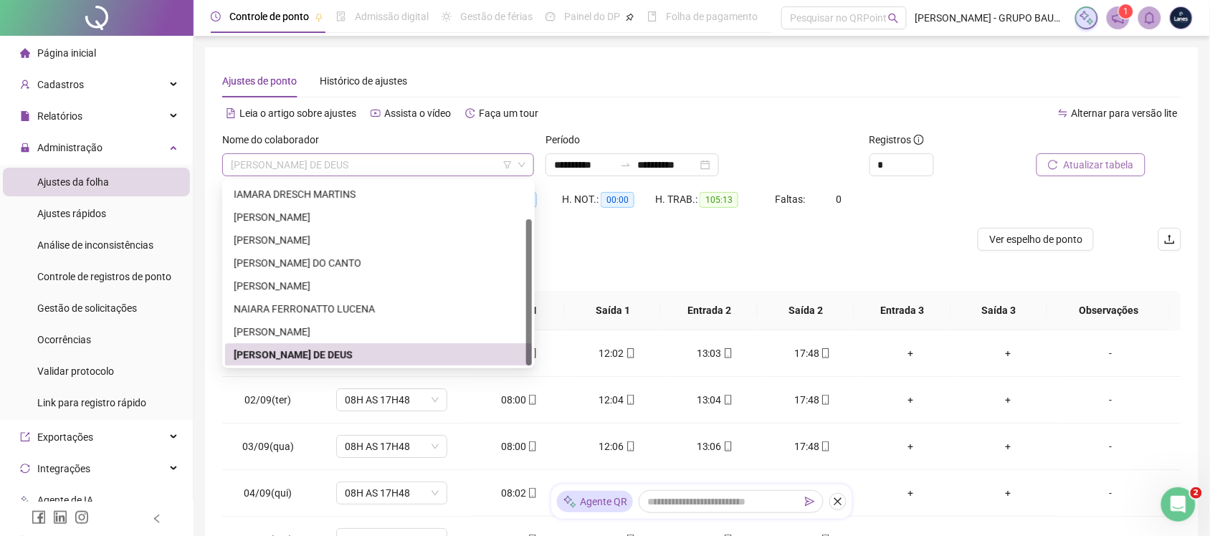
click at [482, 158] on span "[PERSON_NAME] DE DEUS" at bounding box center [378, 165] width 295 height 22
click at [34, 48] on div "Página inicial" at bounding box center [58, 53] width 76 height 29
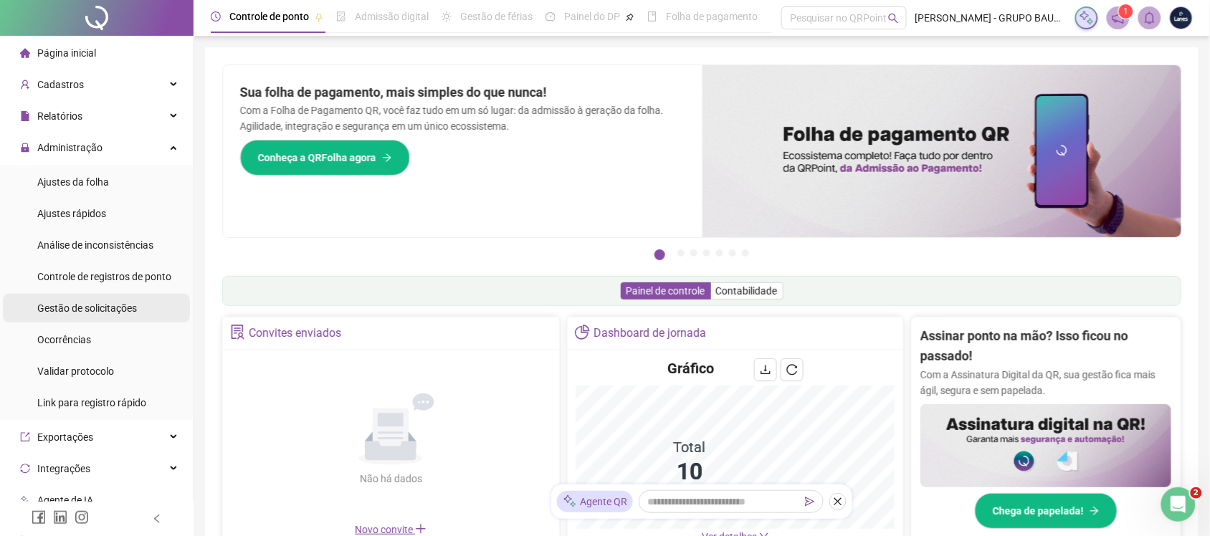
click at [59, 305] on span "Gestão de solicitações" at bounding box center [87, 308] width 100 height 11
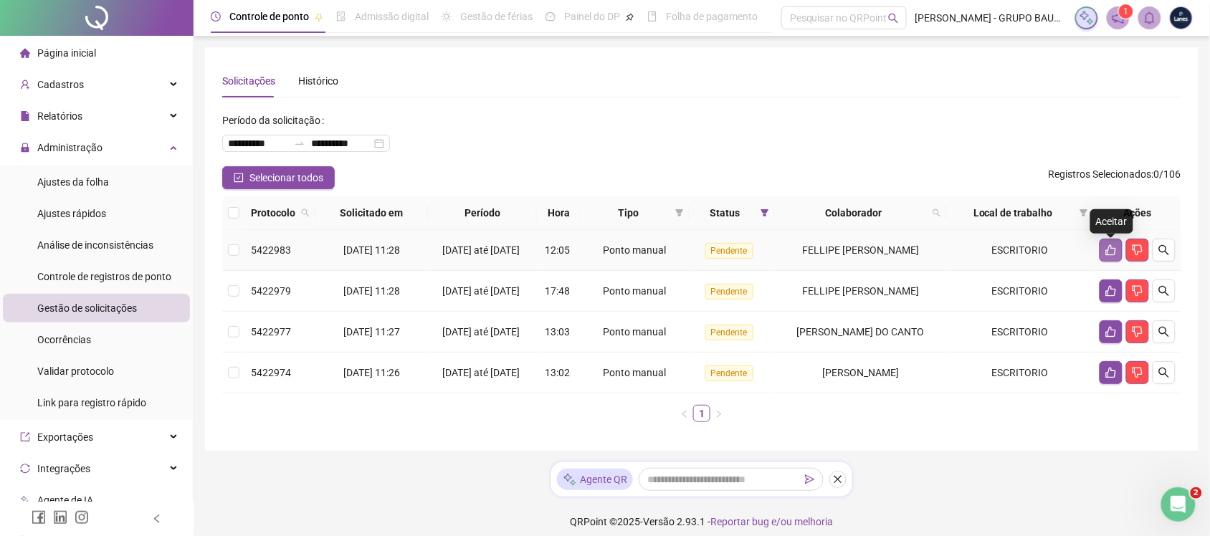
click at [978, 246] on button "button" at bounding box center [1111, 250] width 23 height 23
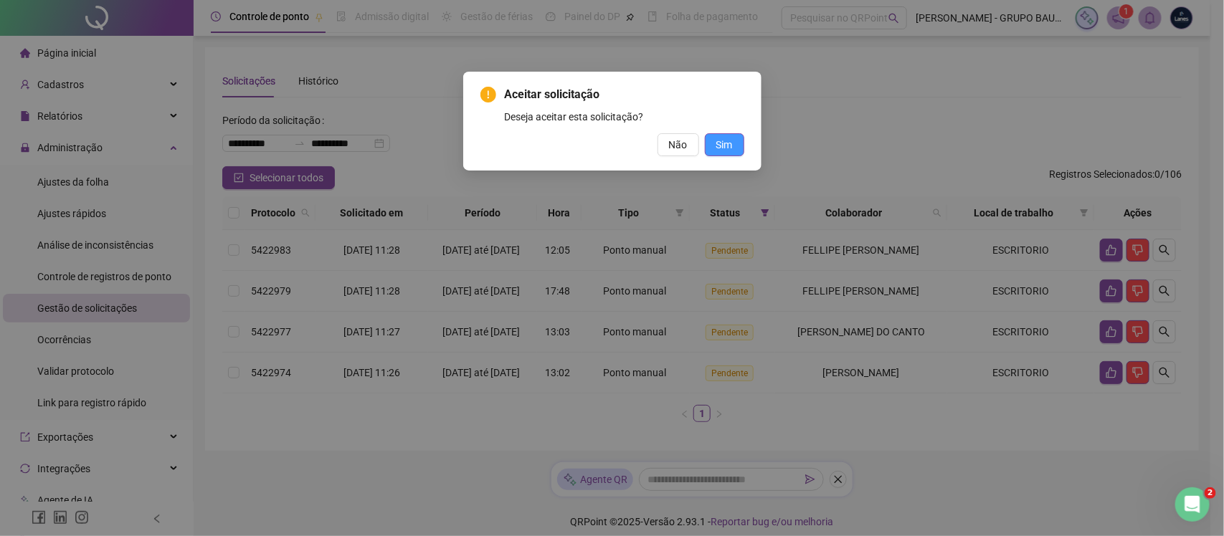
click at [728, 151] on span "Sim" at bounding box center [724, 145] width 16 height 16
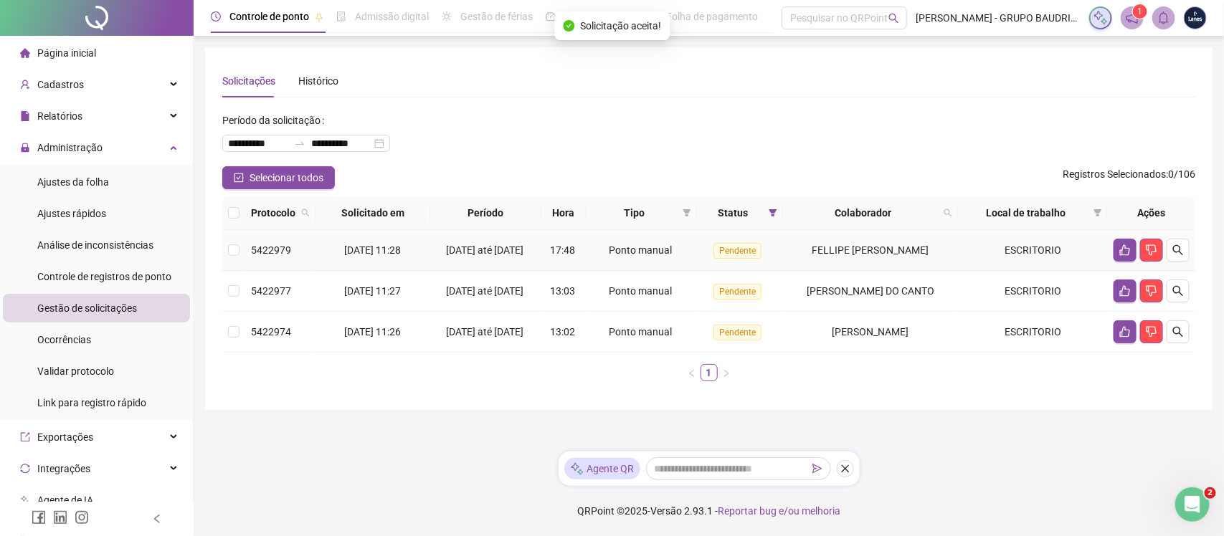
click at [978, 249] on td at bounding box center [1151, 250] width 87 height 41
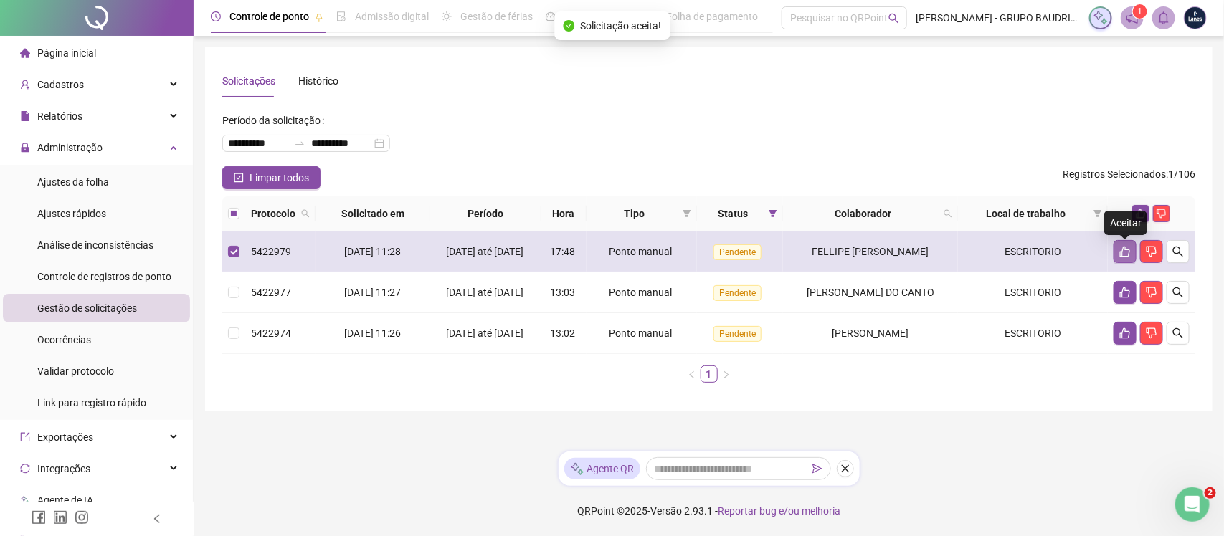
click at [978, 257] on icon "like" at bounding box center [1124, 251] width 11 height 11
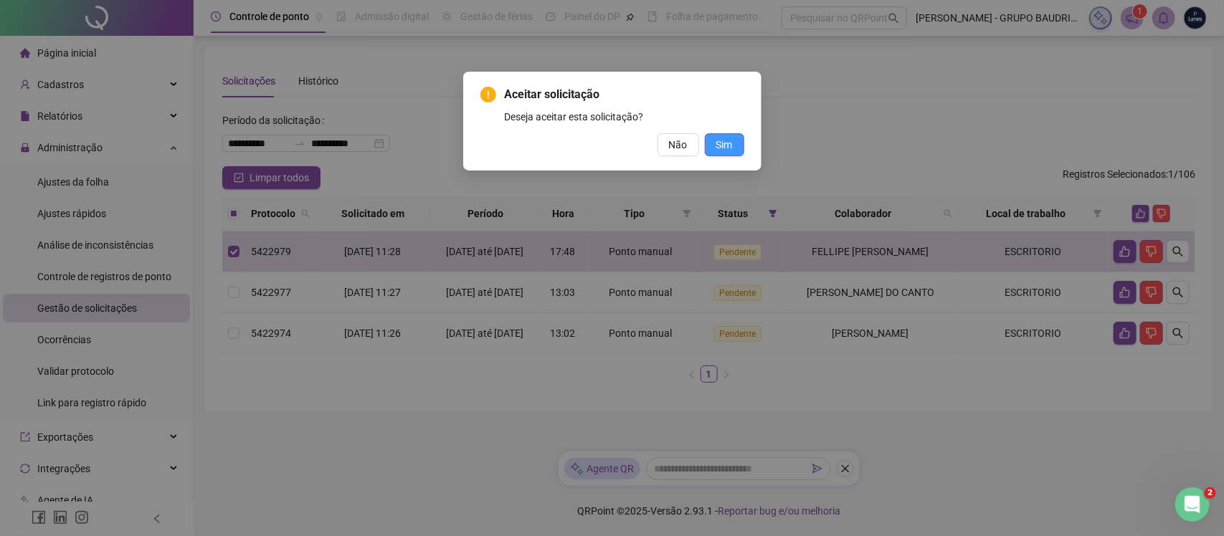
click at [732, 142] on span "Sim" at bounding box center [724, 145] width 16 height 16
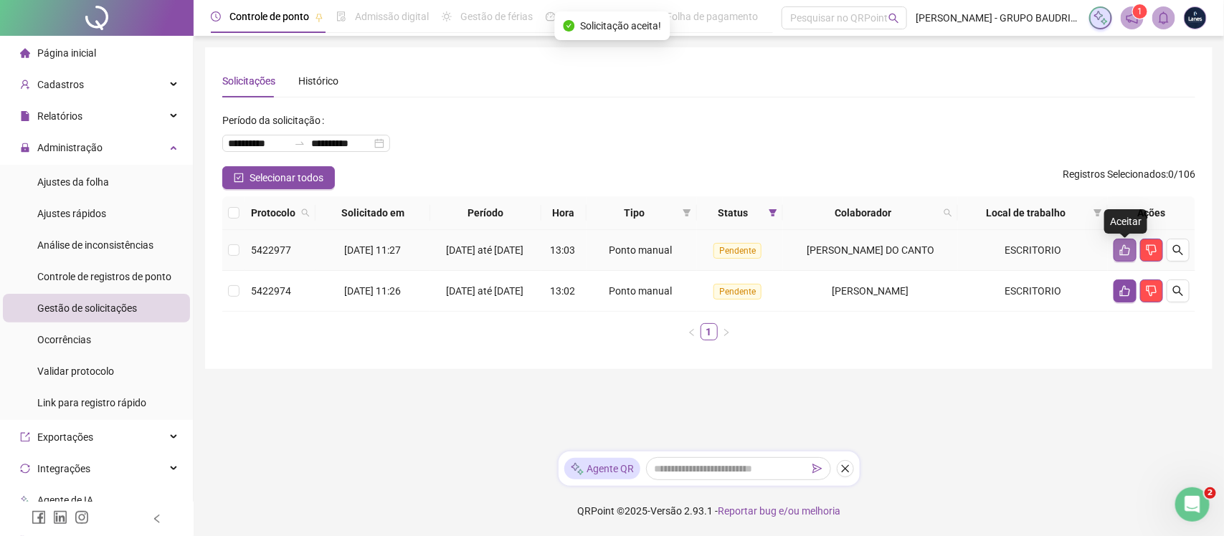
click at [978, 256] on icon "like" at bounding box center [1124, 249] width 11 height 11
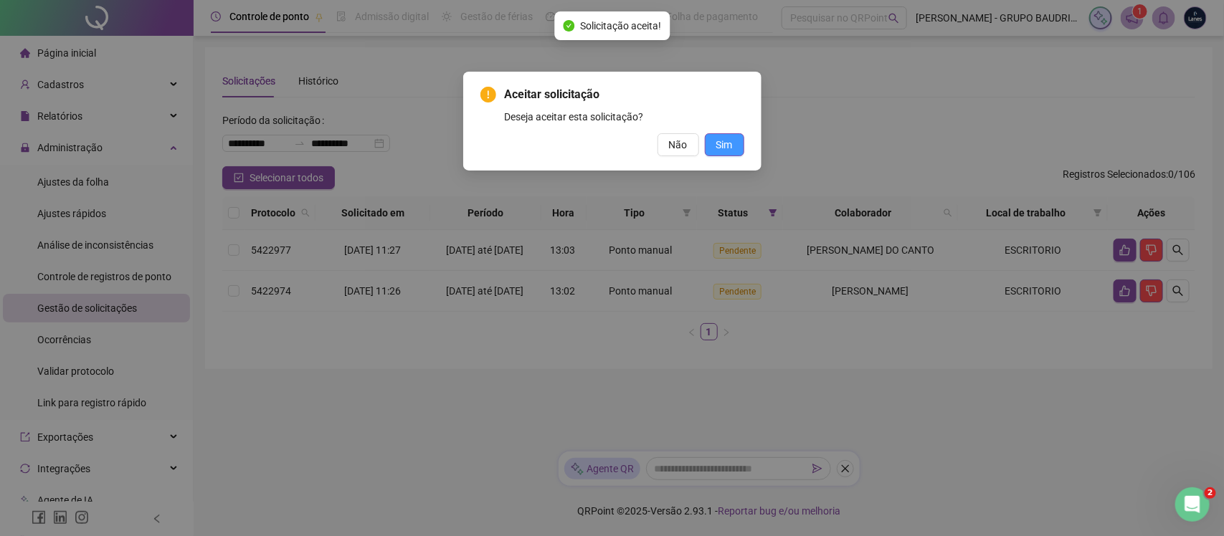
click at [724, 145] on span "Sim" at bounding box center [724, 145] width 16 height 16
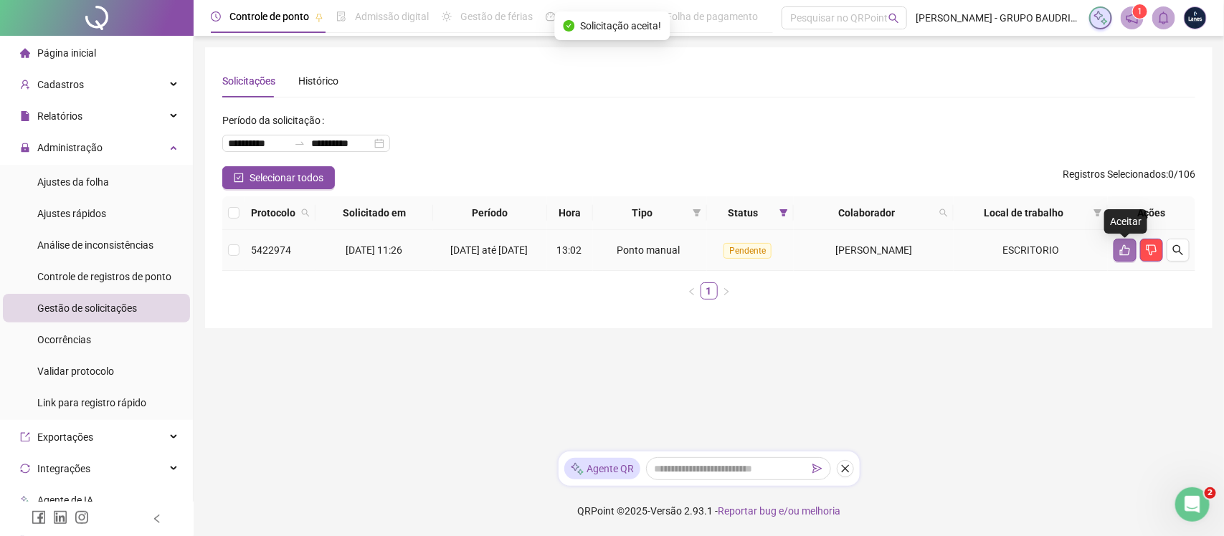
click at [978, 246] on button "button" at bounding box center [1124, 250] width 23 height 23
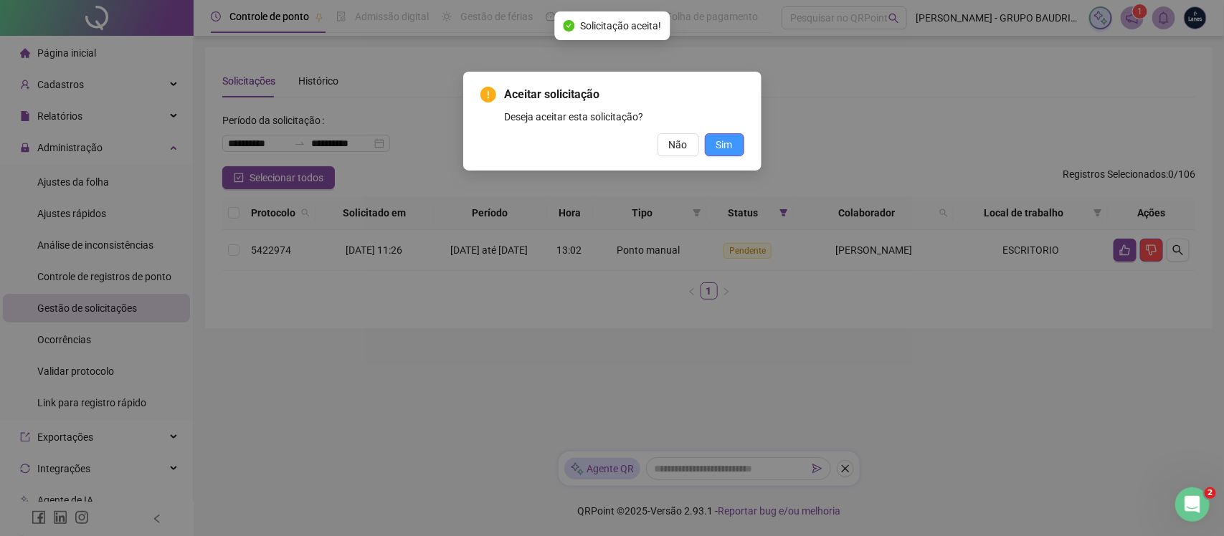
click at [724, 147] on span "Sim" at bounding box center [724, 145] width 16 height 16
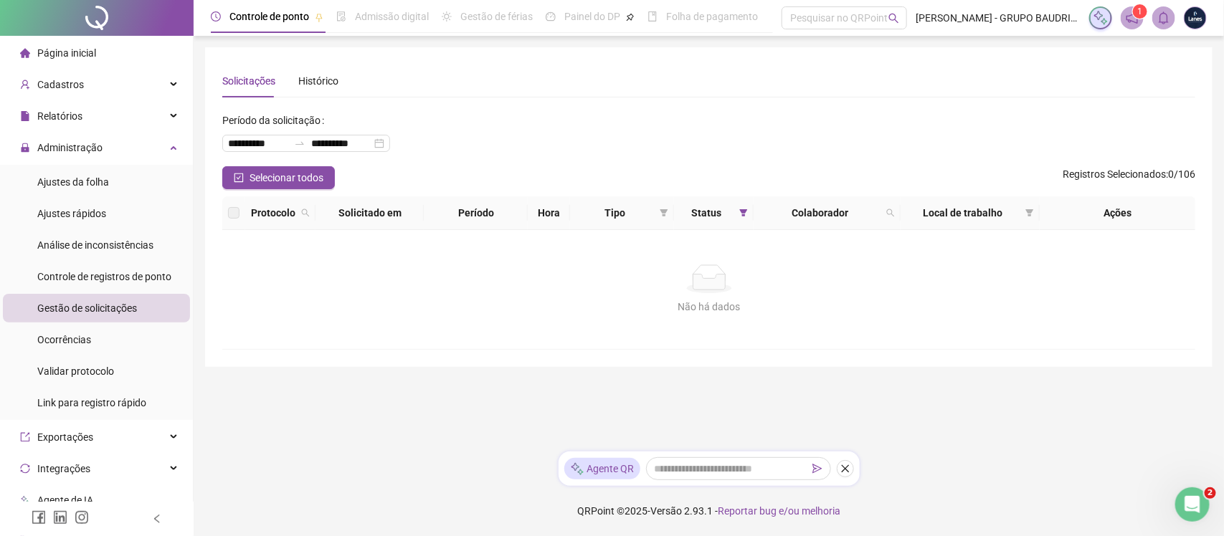
click at [54, 31] on div at bounding box center [97, 18] width 194 height 36
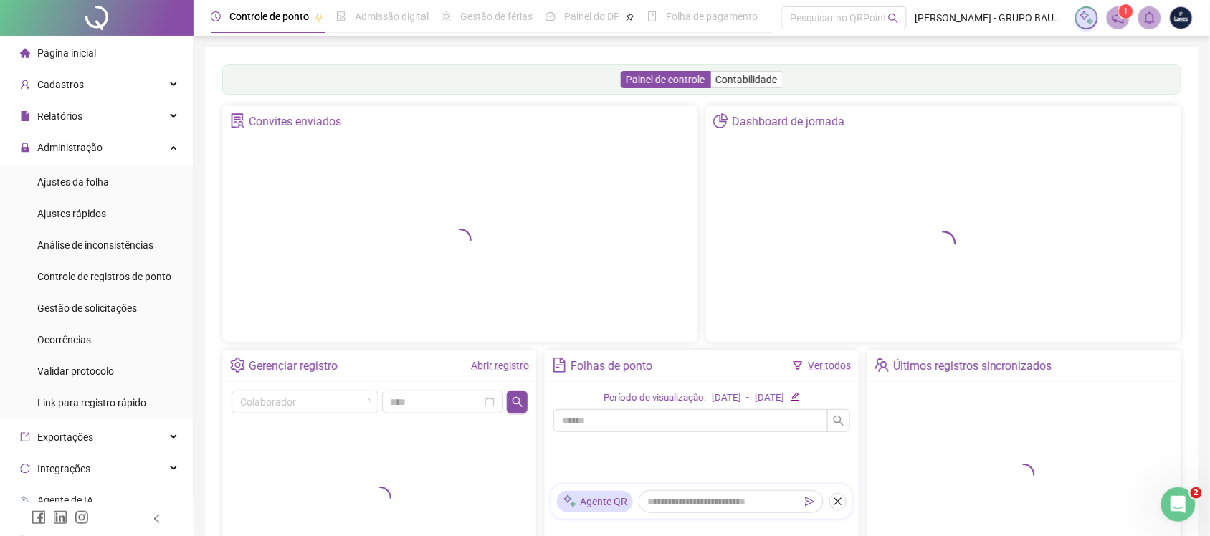
click at [52, 48] on span "Página inicial" at bounding box center [66, 52] width 59 height 11
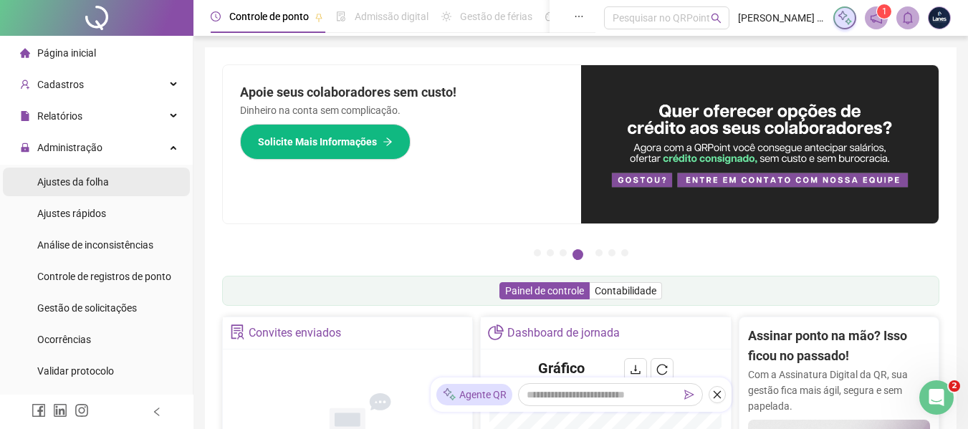
click at [125, 174] on li "Ajustes da folha" at bounding box center [96, 182] width 187 height 29
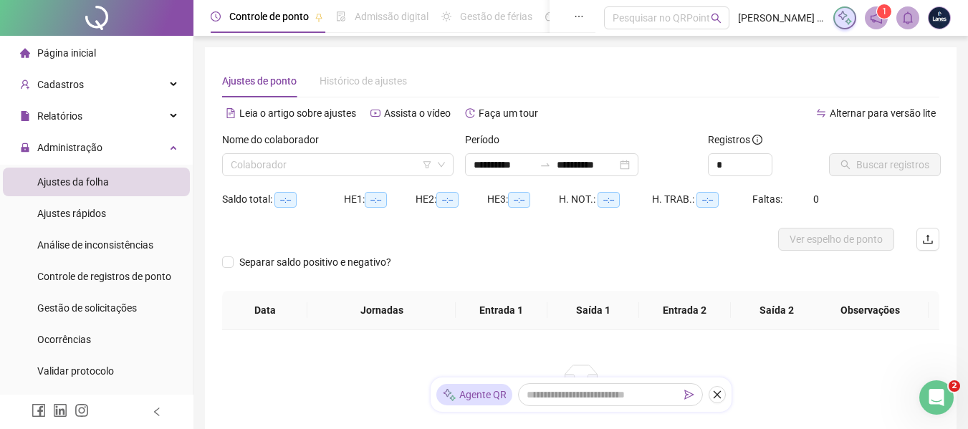
type input "**********"
